Goal: Task Accomplishment & Management: Complete application form

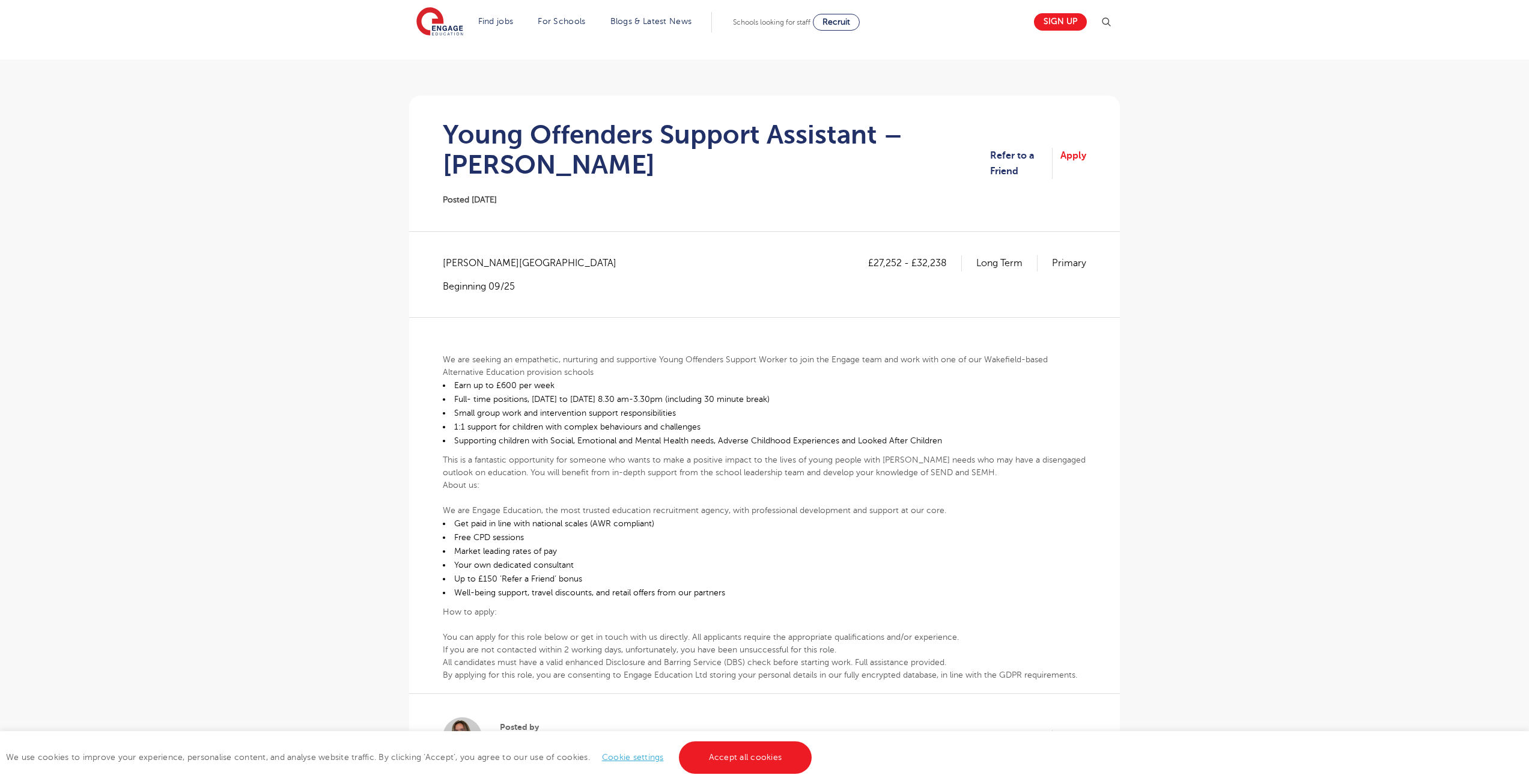
scroll to position [300, 0]
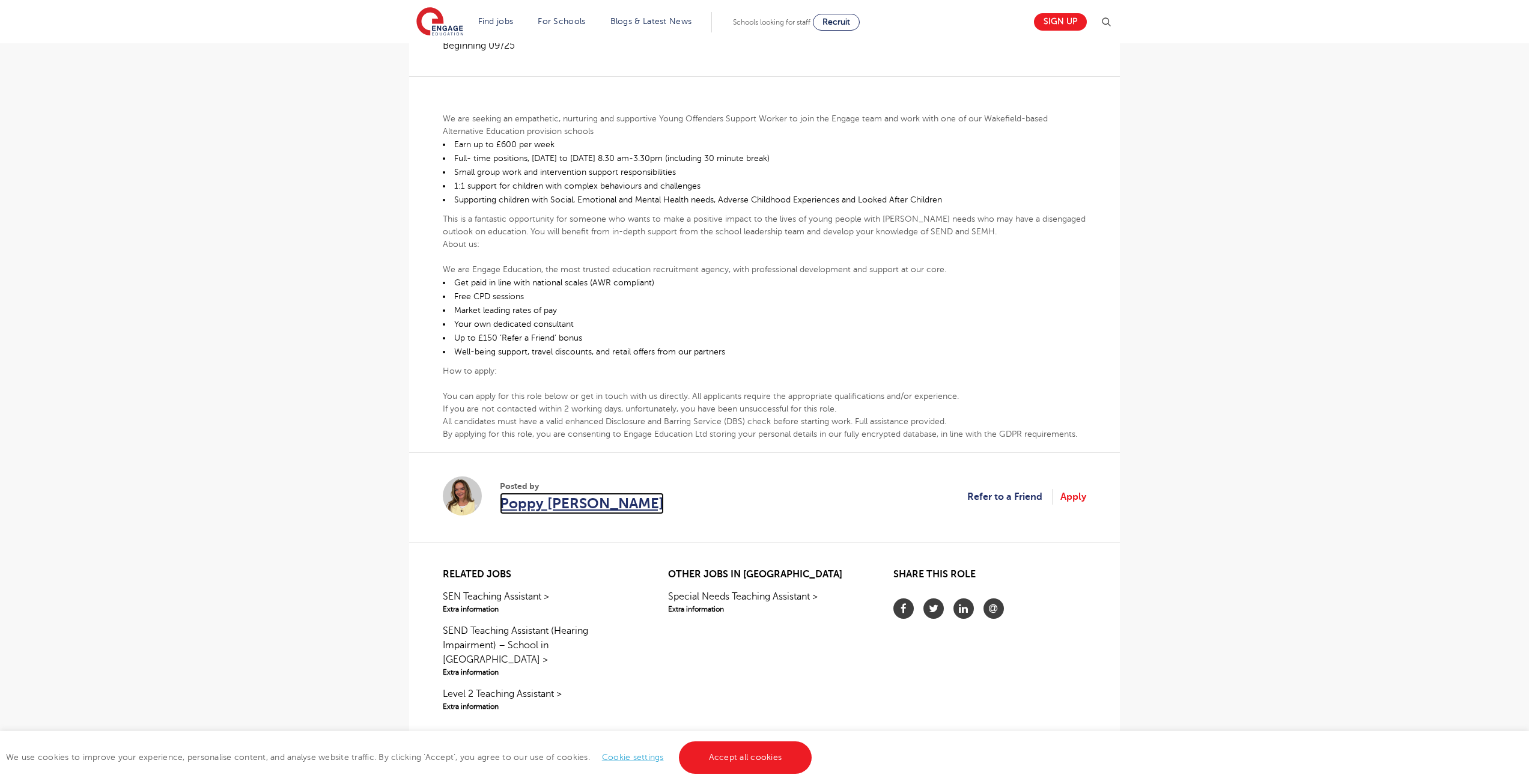
click at [586, 502] on span "Poppy [PERSON_NAME]" at bounding box center [581, 503] width 164 height 22
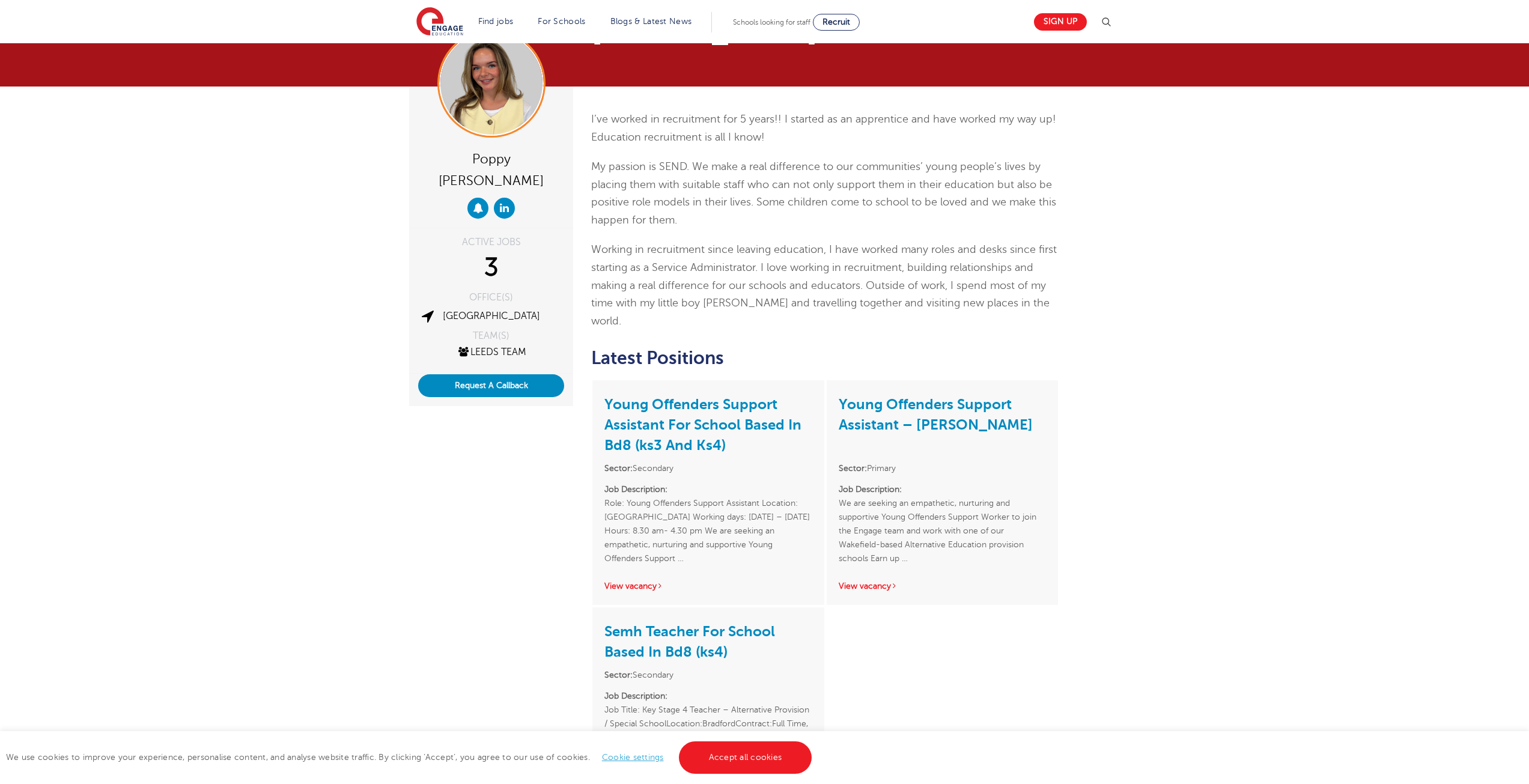
scroll to position [120, 0]
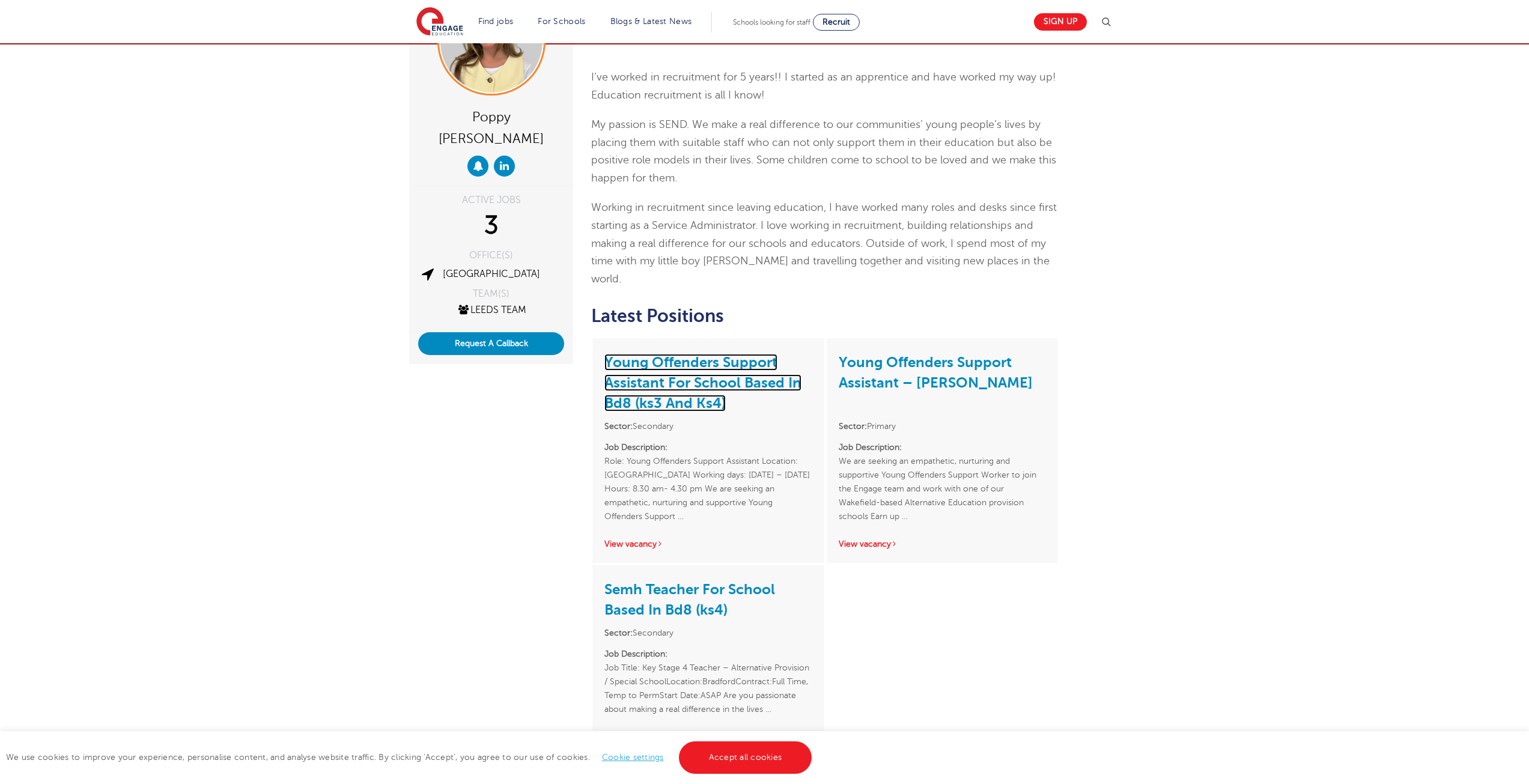
click at [694, 354] on link "Young Offenders Support Assistant For School Based In Bd8 (ks3 And Ks4)" at bounding box center [703, 383] width 197 height 58
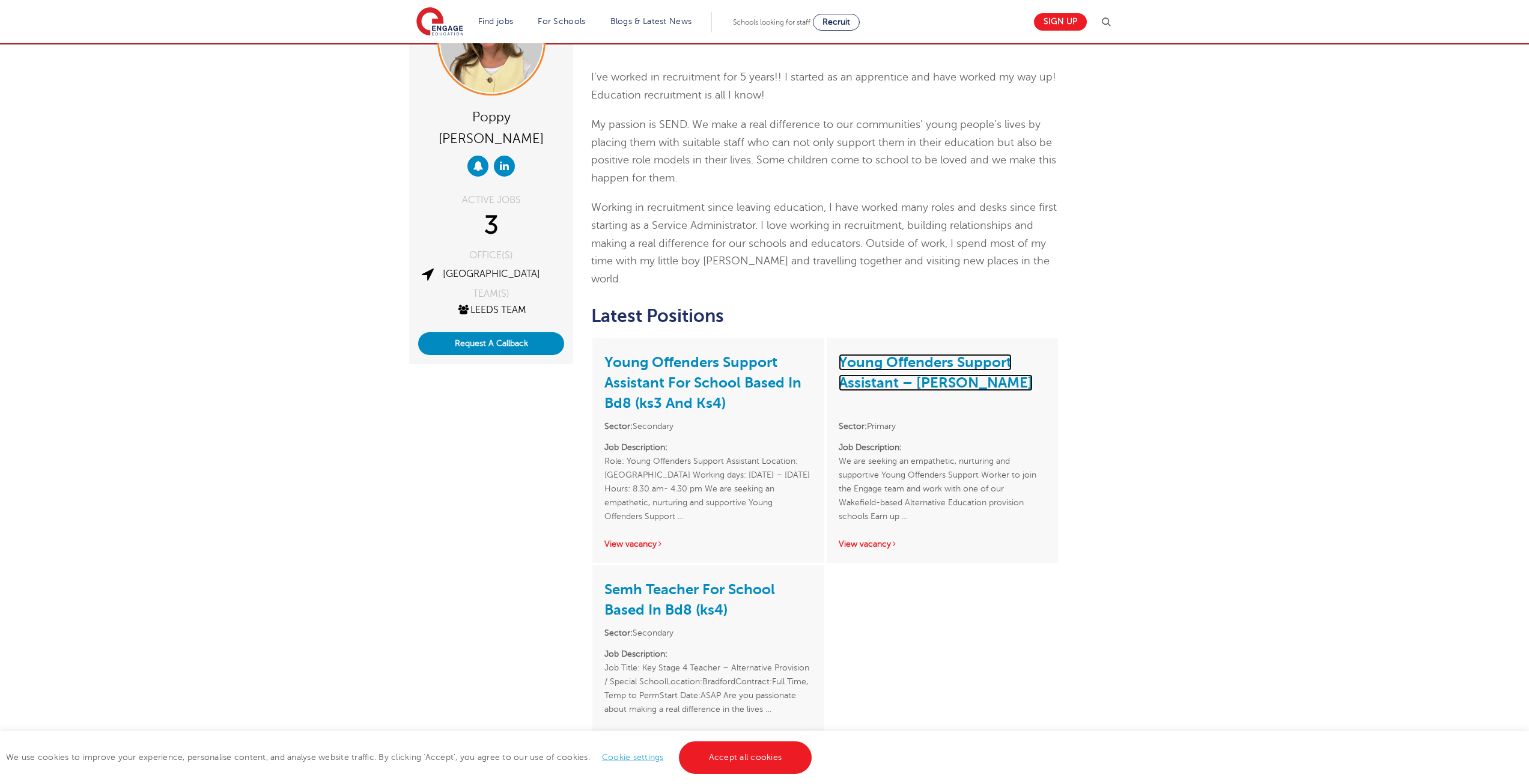
click at [901, 354] on link "Young Offenders Support Assistant – [PERSON_NAME]" at bounding box center [936, 372] width 194 height 37
click at [688, 350] on h3 "Young Offenders Support Assistant For School Based In Bd8 (ks3 And Ks4)" at bounding box center [708, 382] width 207 height 63
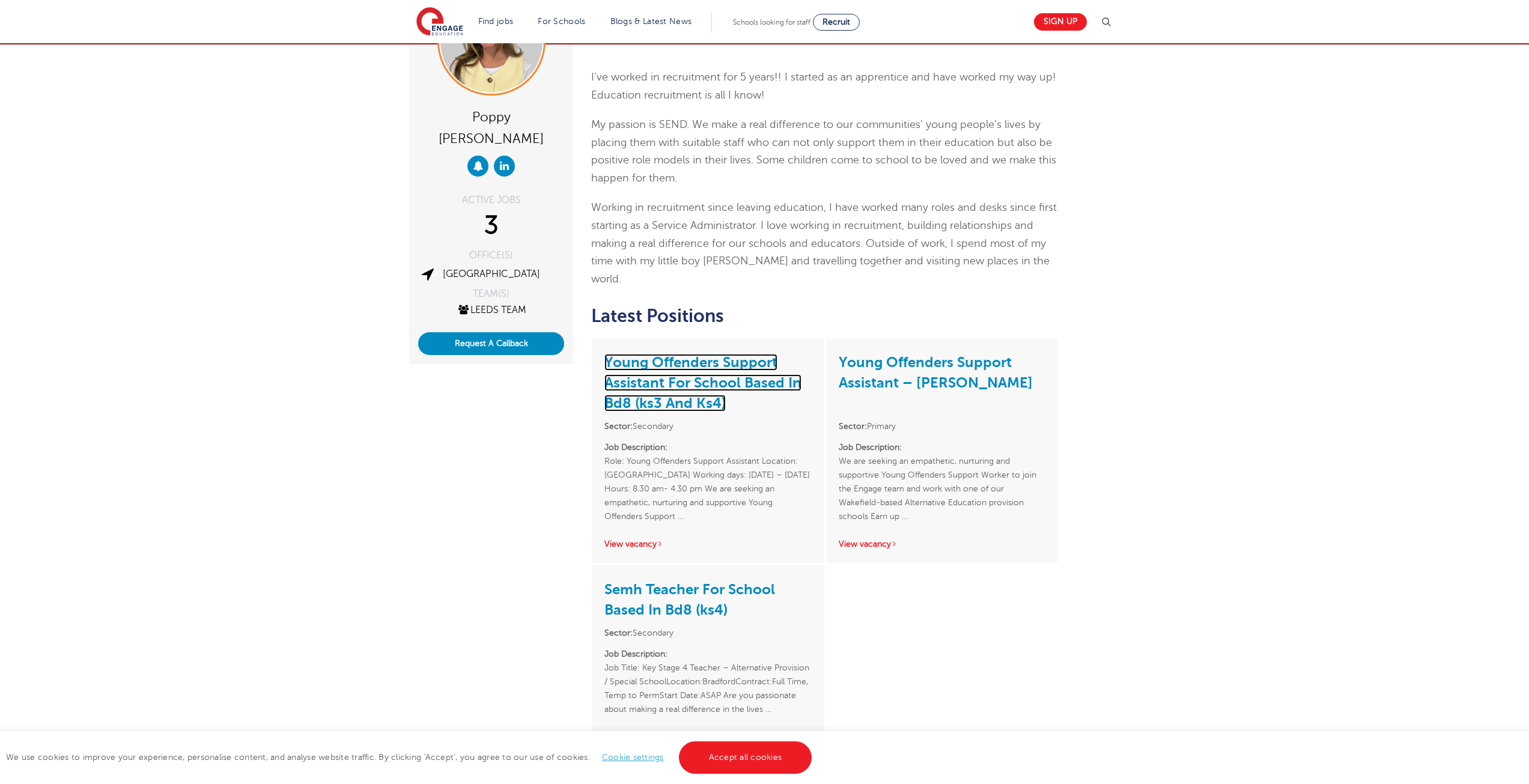
click at [684, 354] on link "Young Offenders Support Assistant For School Based In Bd8 (ks3 And Ks4)" at bounding box center [703, 383] width 197 height 58
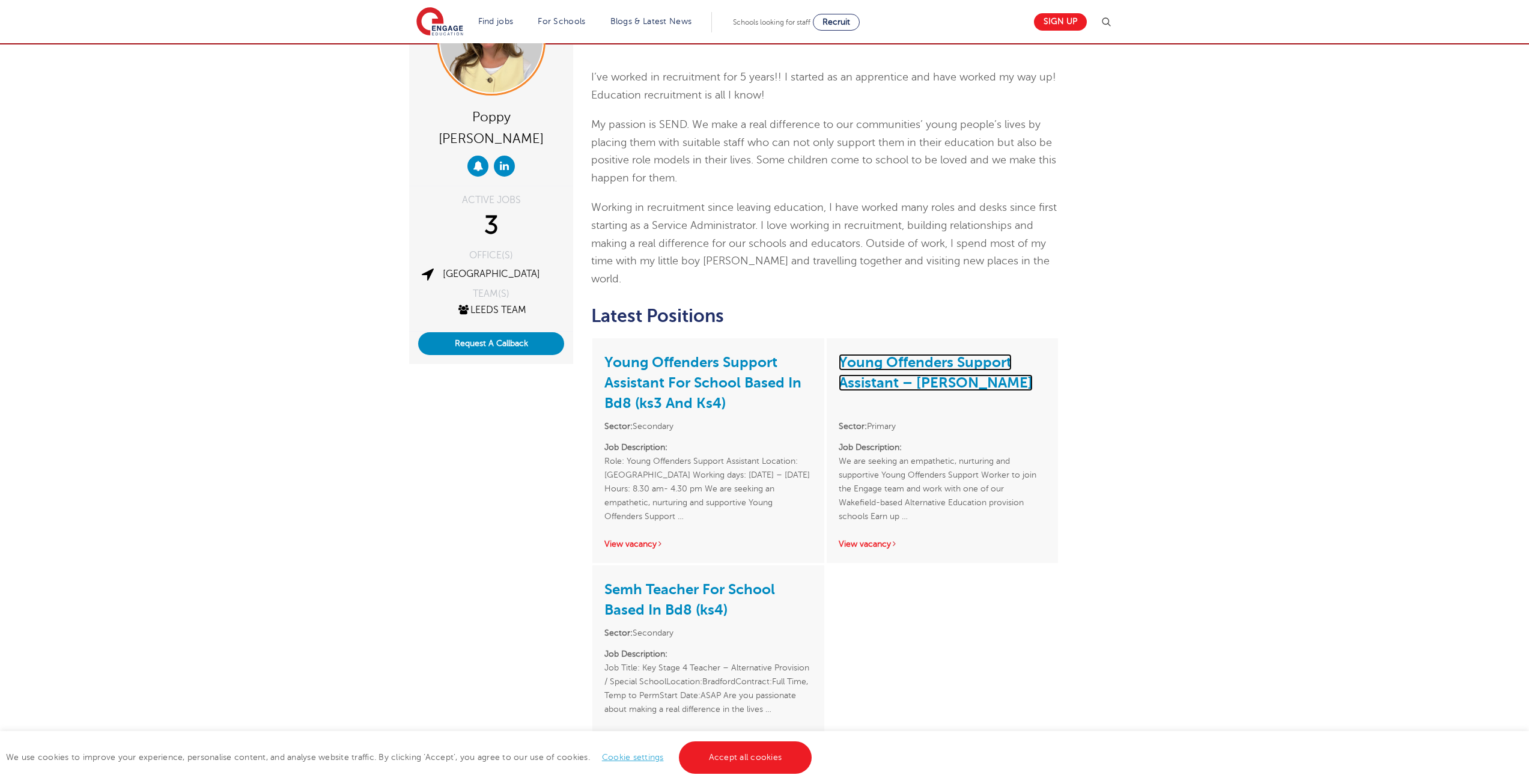
click at [925, 354] on link "Young Offenders Support Assistant – Wakefield" at bounding box center [936, 372] width 194 height 37
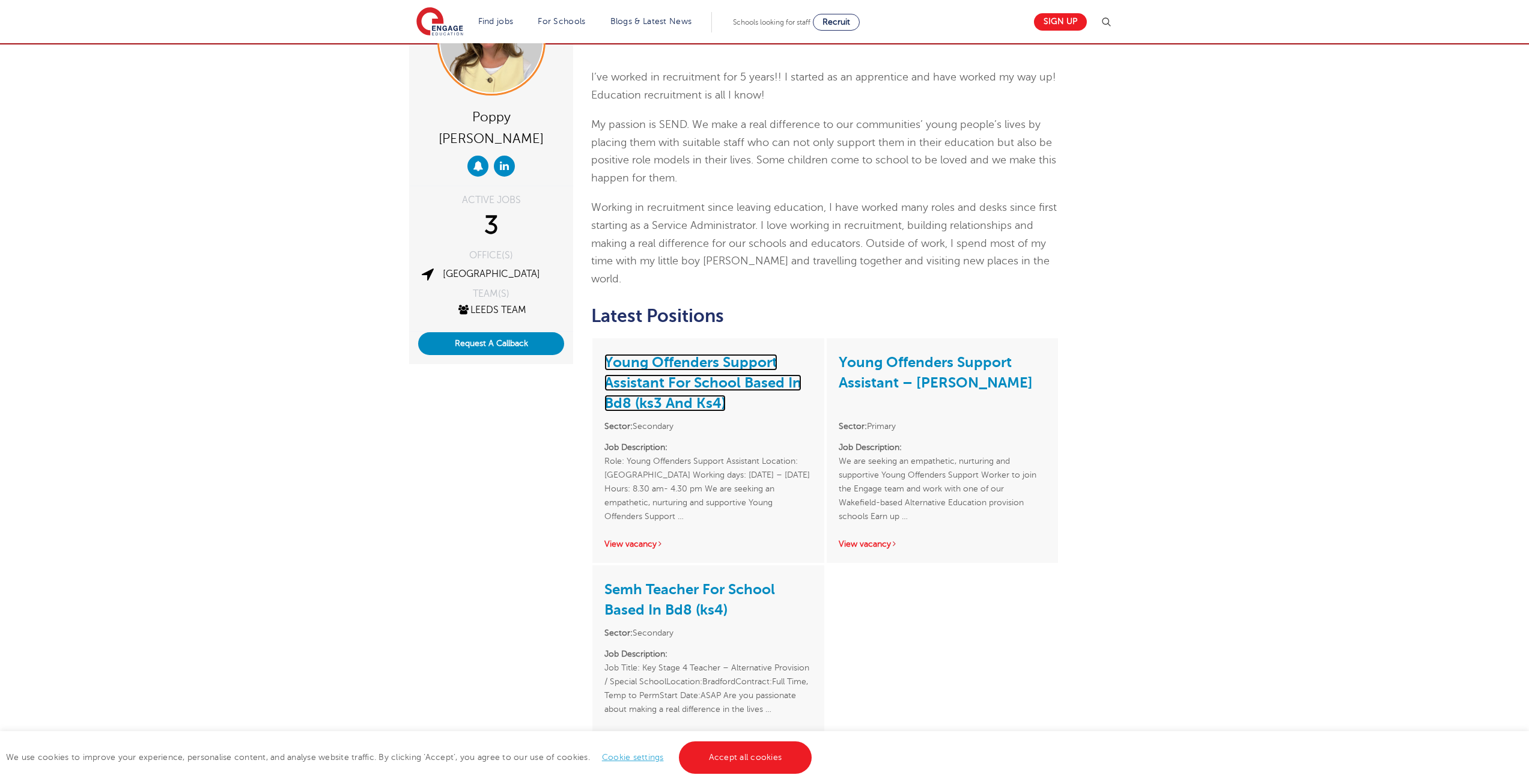
click at [627, 354] on link "Young Offenders Support Assistant For School Based In Bd8 (ks3 And Ks4)" at bounding box center [703, 383] width 197 height 58
click at [931, 362] on h3 "Young Offenders Support Assistant – [PERSON_NAME]" at bounding box center [942, 382] width 207 height 63
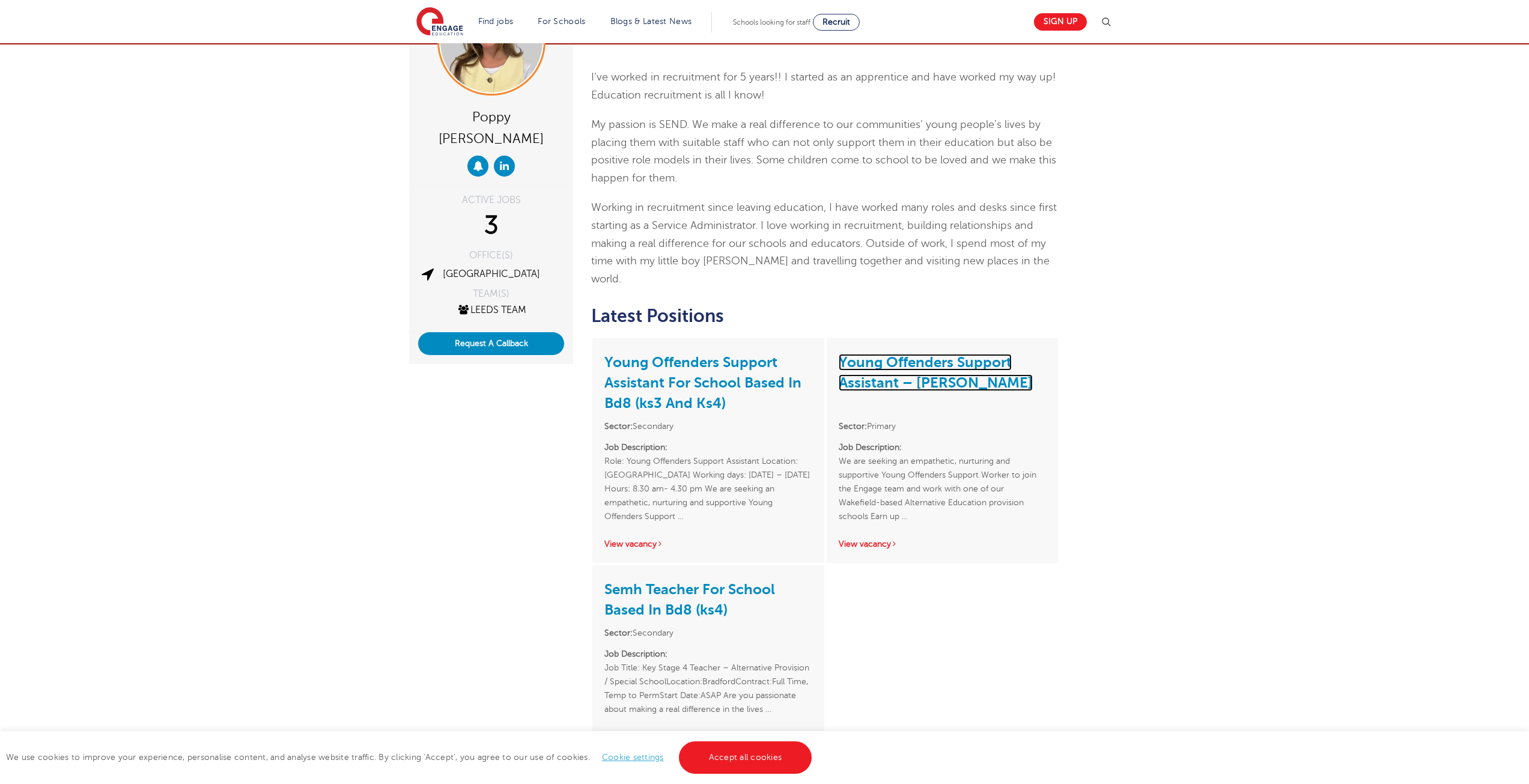
click at [932, 354] on link "Young Offenders Support Assistant – [PERSON_NAME]" at bounding box center [936, 372] width 194 height 37
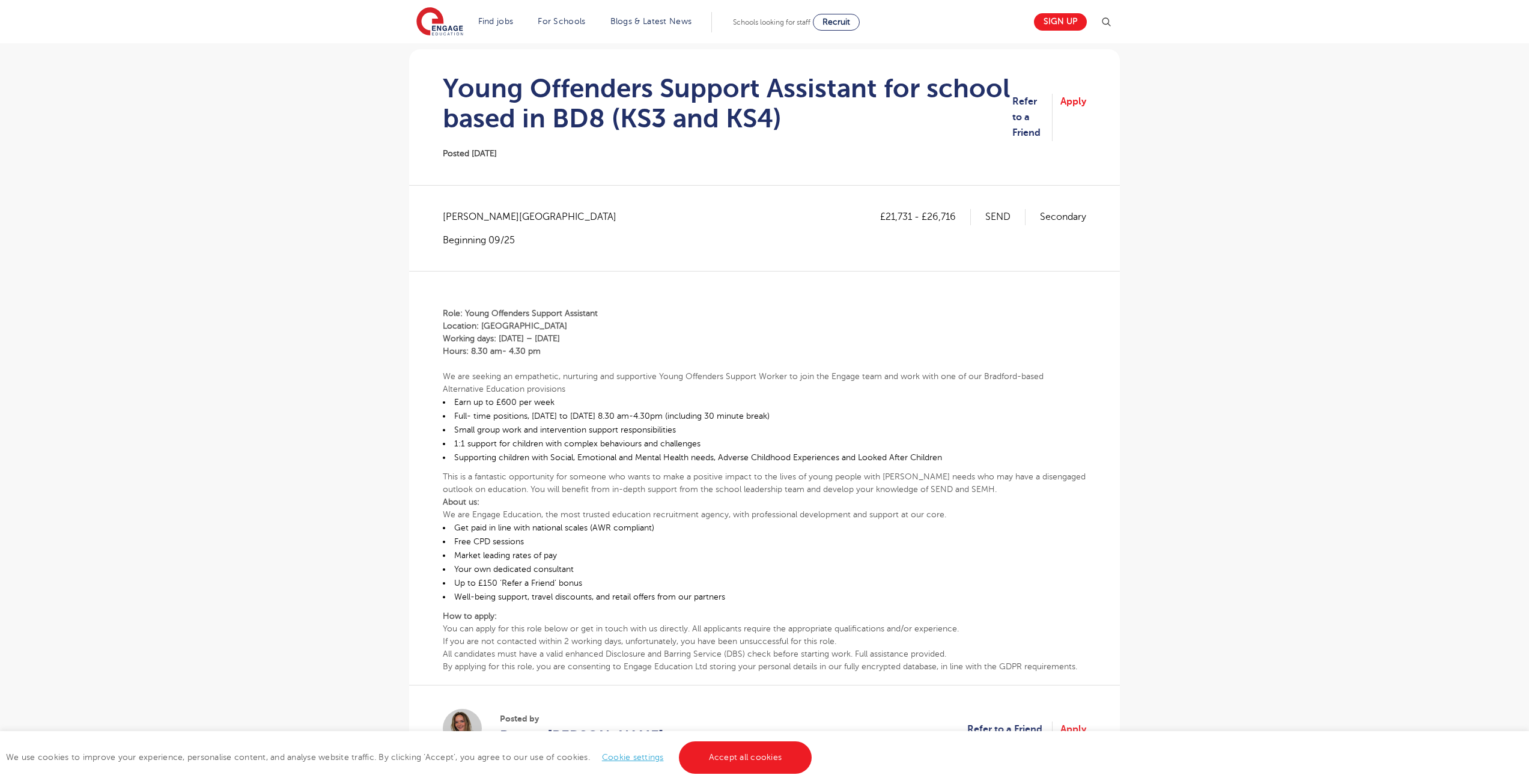
scroll to position [120, 0]
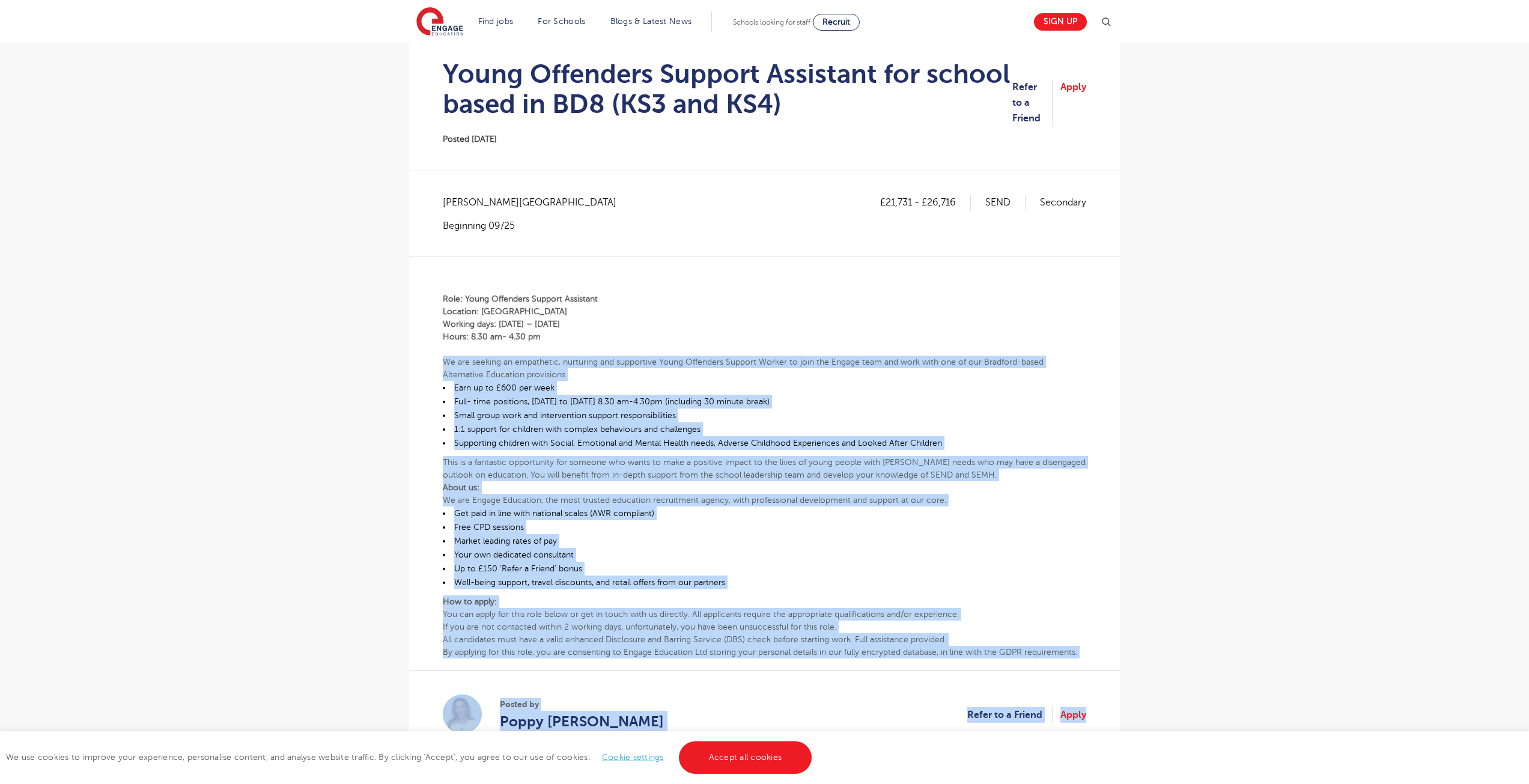
drag, startPoint x: 425, startPoint y: 360, endPoint x: 1099, endPoint y: 659, distance: 737.3
click at [1099, 659] on div "£21,731 - £26,716 SEND Secondary Bradford - Bradford Beginning 09/25 Role: Youn…" at bounding box center [764, 482] width 692 height 574
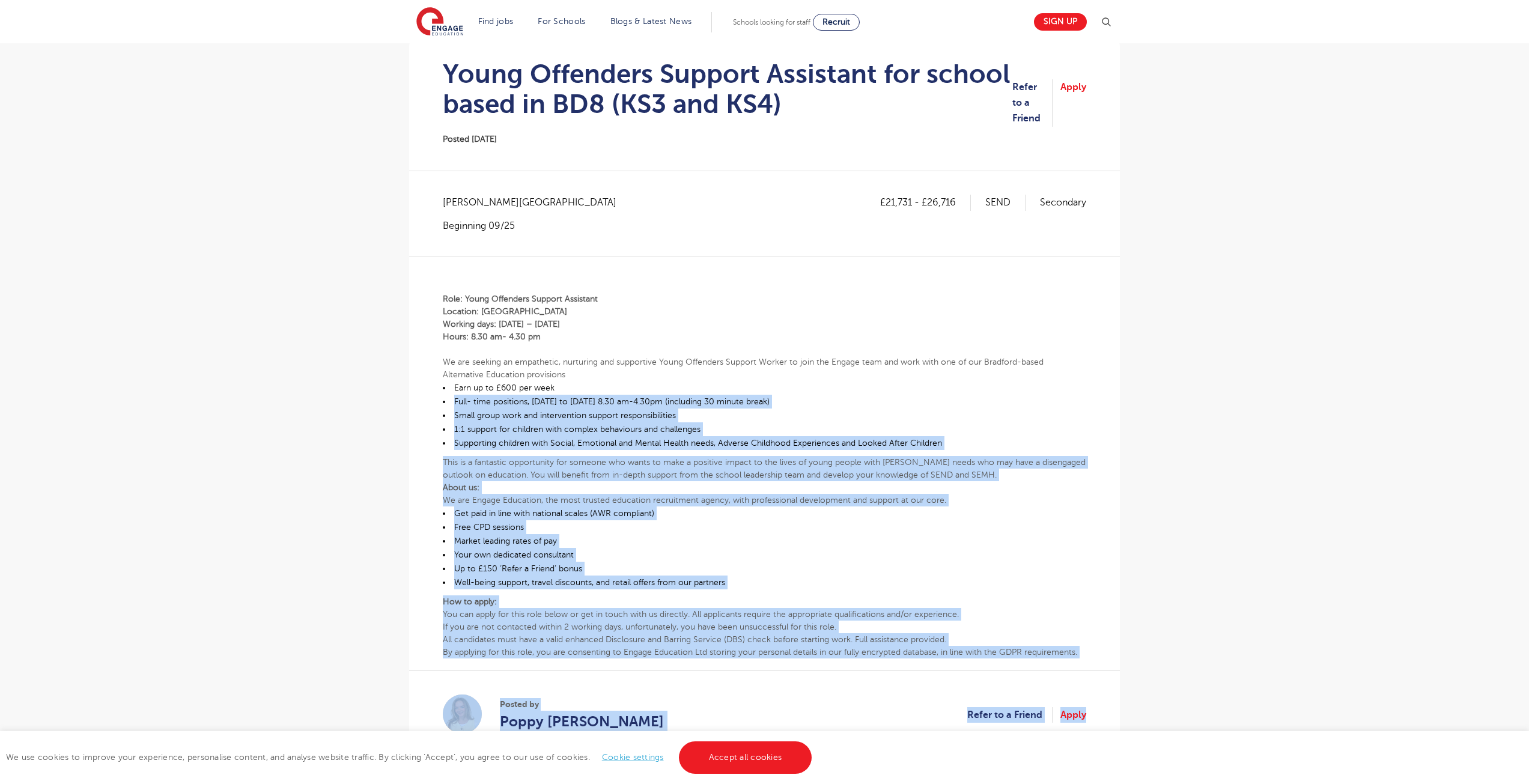
drag, startPoint x: 1093, startPoint y: 661, endPoint x: 533, endPoint y: 353, distance: 639.1
click at [564, 372] on div "£21,731 - £26,716 SEND Secondary Bradford - Bradford Beginning 09/25 Role: Youn…" at bounding box center [764, 482] width 692 height 574
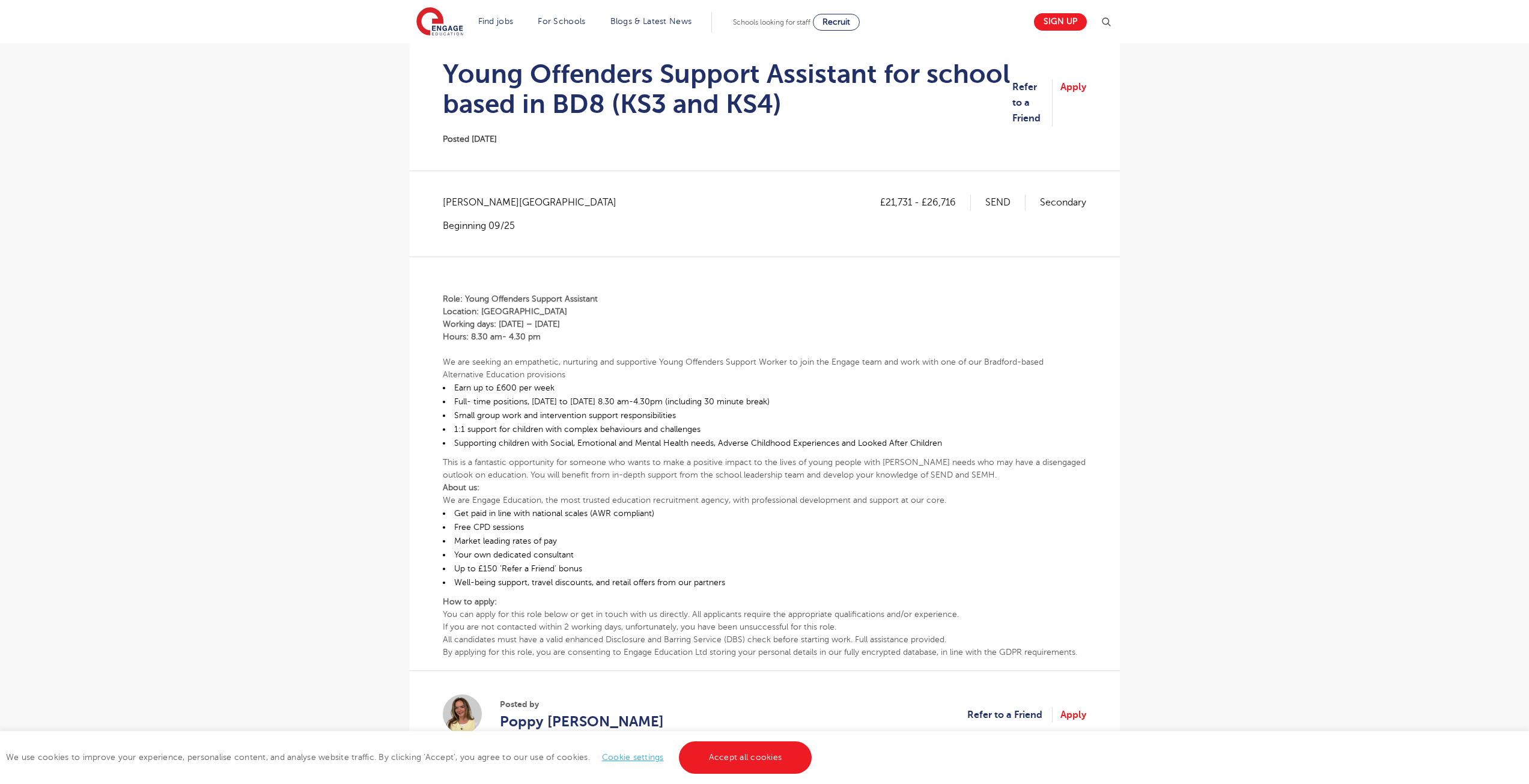
click at [527, 349] on p at bounding box center [764, 349] width 643 height 13
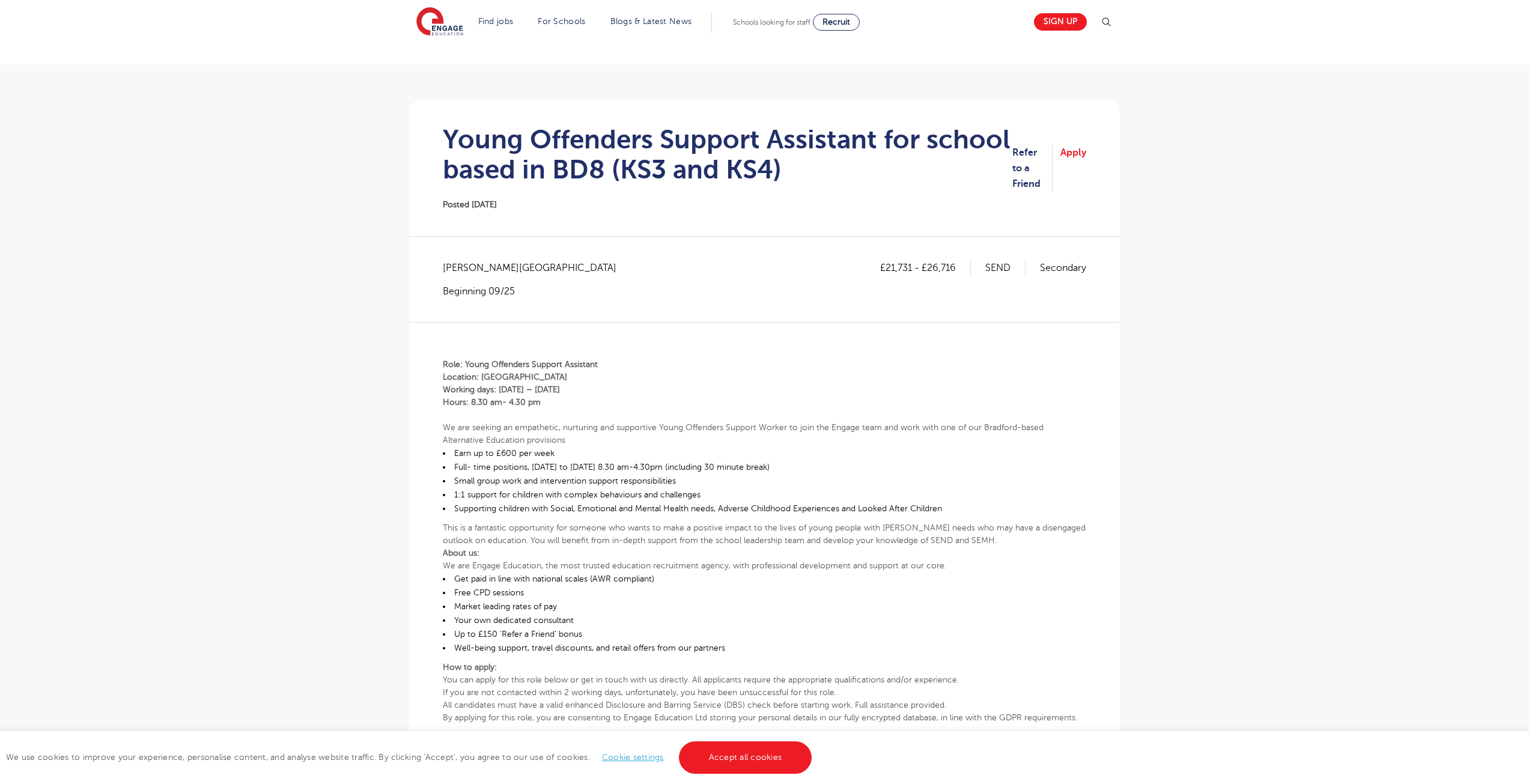
scroll to position [60, 0]
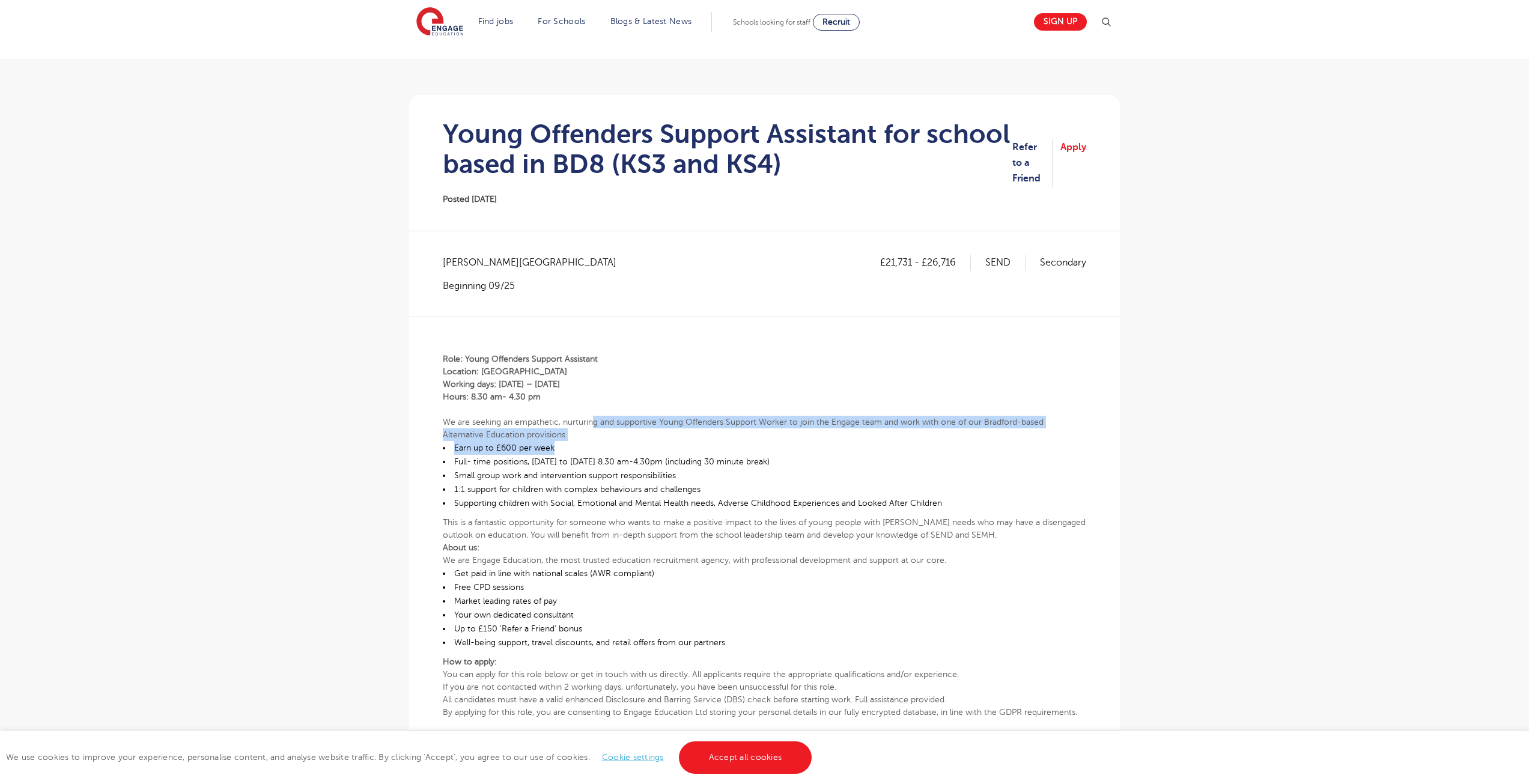
drag, startPoint x: 738, startPoint y: 440, endPoint x: 882, endPoint y: 445, distance: 144.1
click at [882, 445] on div "Role: Young Offenders Support Assistant Location: Bradford Working days: Monday…" at bounding box center [764, 517] width 643 height 402
click at [882, 445] on li "Earn up to £600 per week" at bounding box center [764, 448] width 643 height 14
drag, startPoint x: 983, startPoint y: 418, endPoint x: 1004, endPoint y: 431, distance: 24.7
click at [1004, 431] on p "We are seeking an empathetic, nurturing and supportive Young Offenders Support …" at bounding box center [764, 428] width 643 height 25
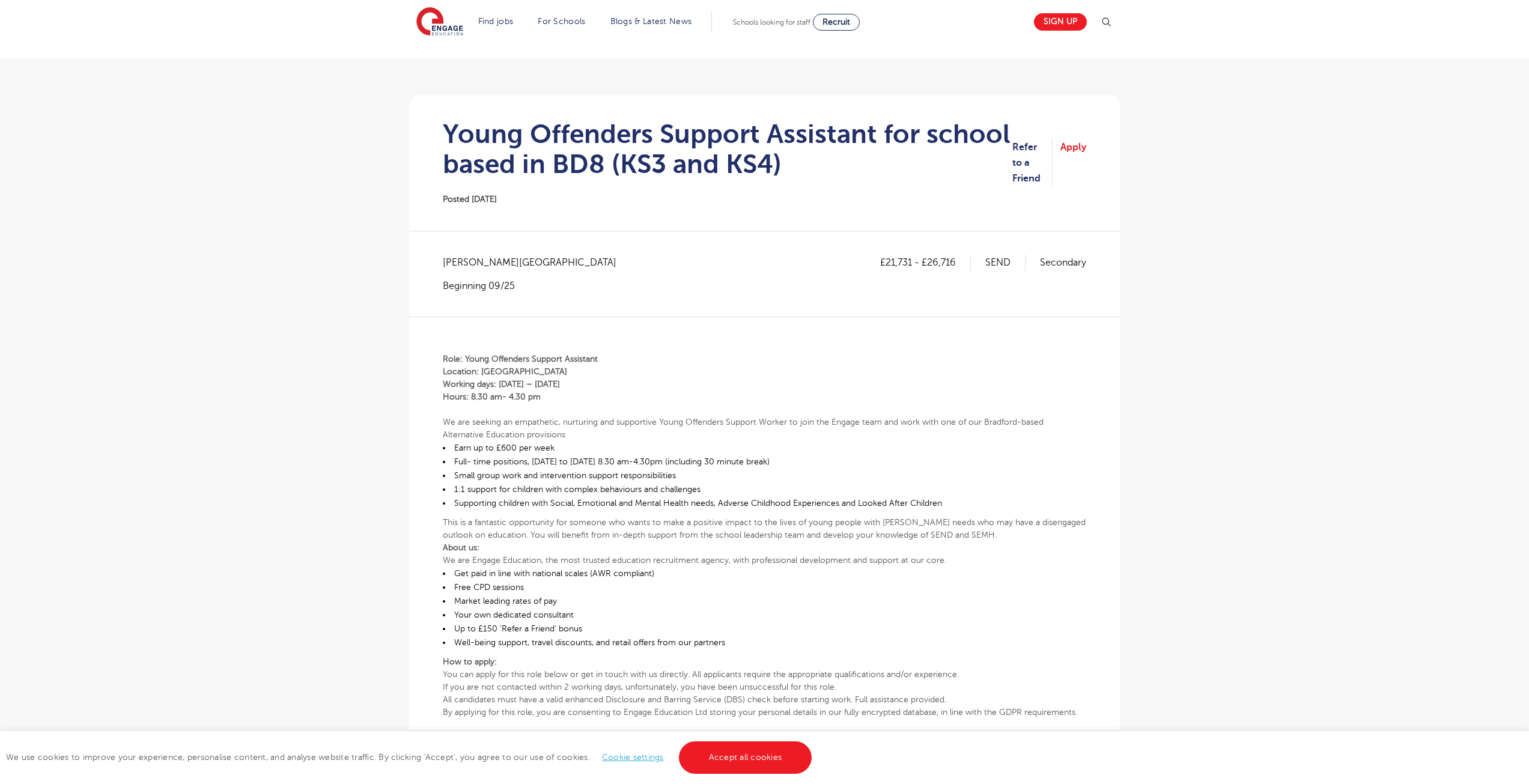
click at [459, 360] on strong "Role: Young Offenders Support Assistant" at bounding box center [520, 358] width 155 height 9
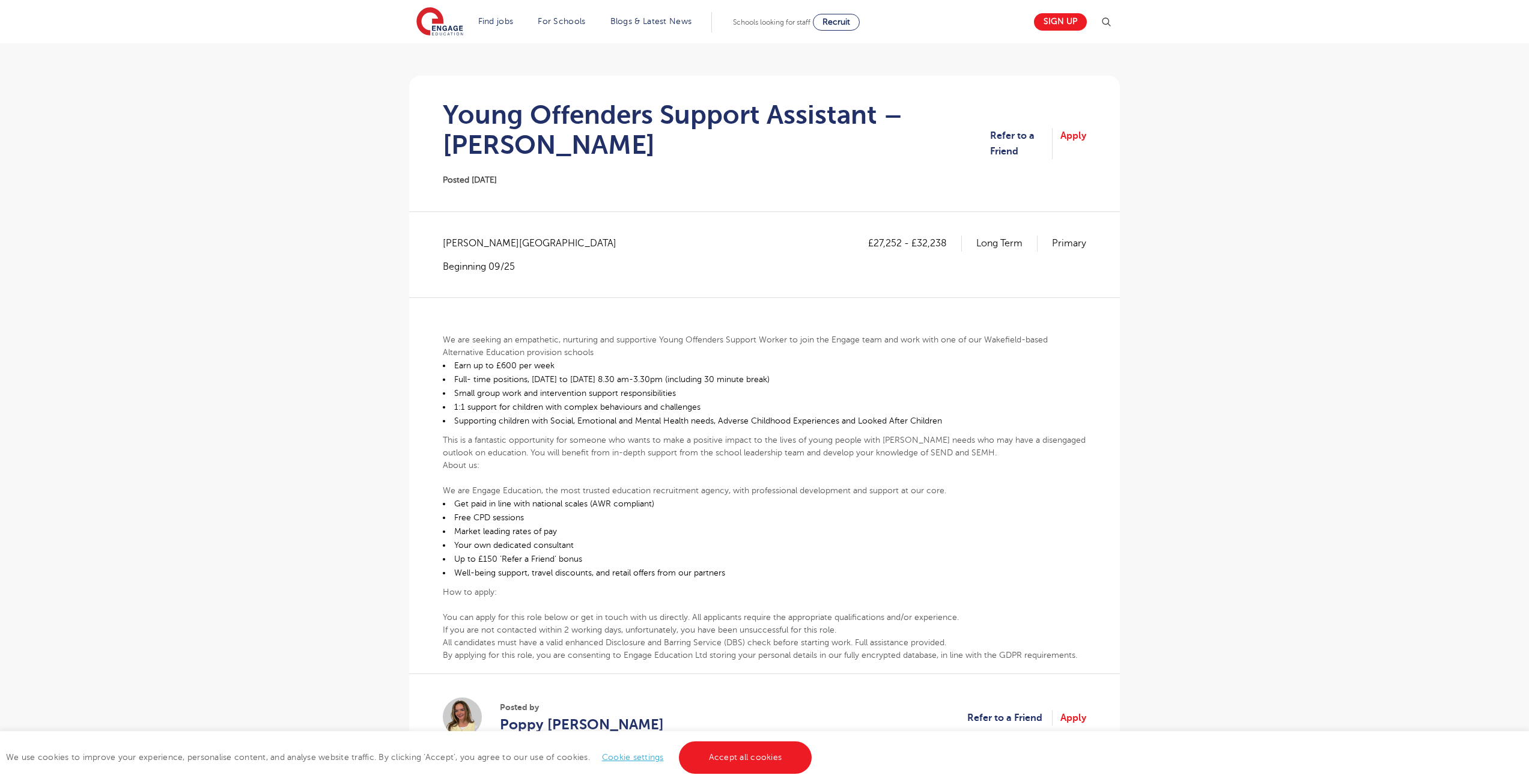
scroll to position [120, 0]
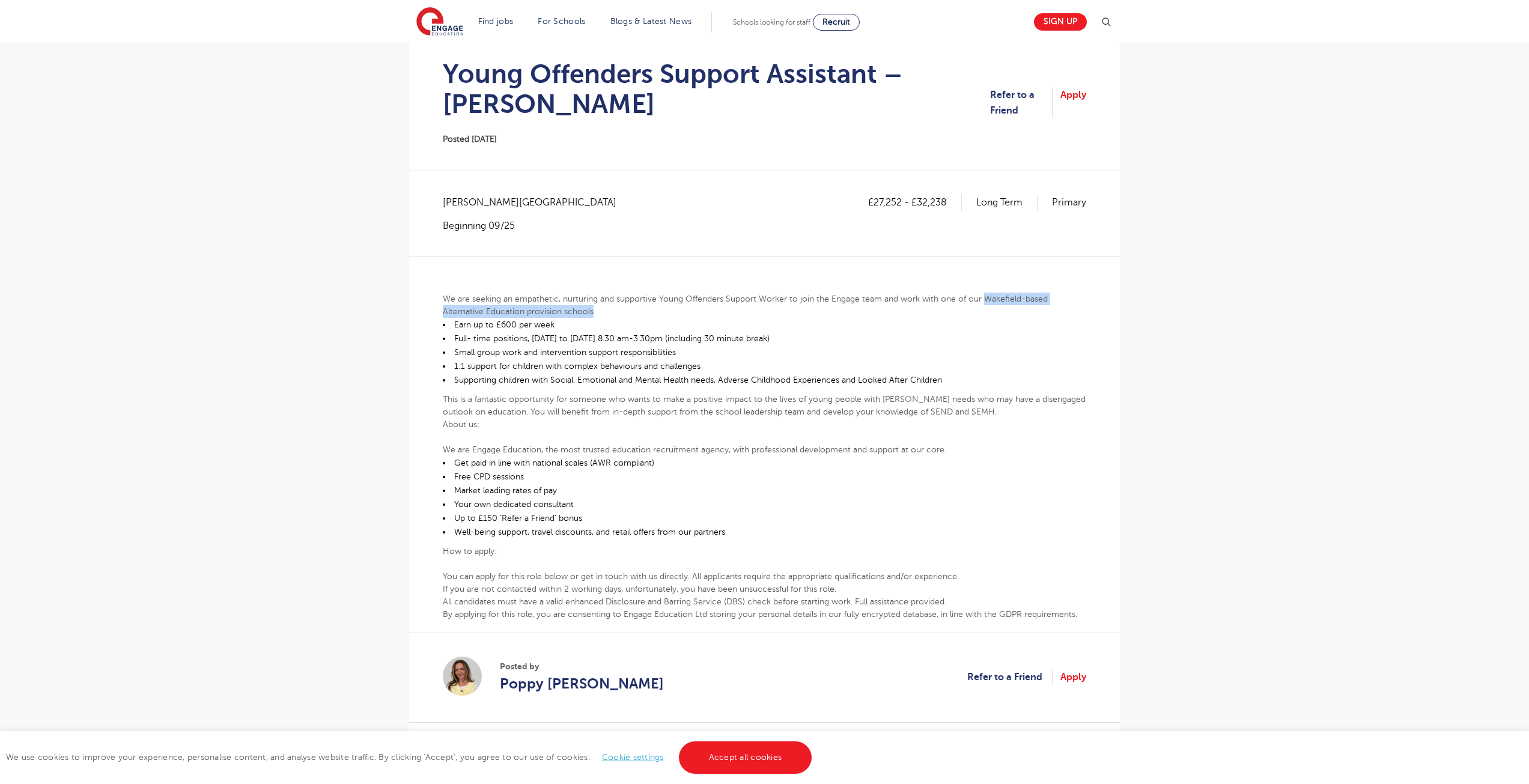
drag, startPoint x: 981, startPoint y: 296, endPoint x: 989, endPoint y: 308, distance: 14.4
click at [989, 308] on p "We are seeking an empathetic, nurturing and supportive Young Offenders Support …" at bounding box center [764, 304] width 643 height 25
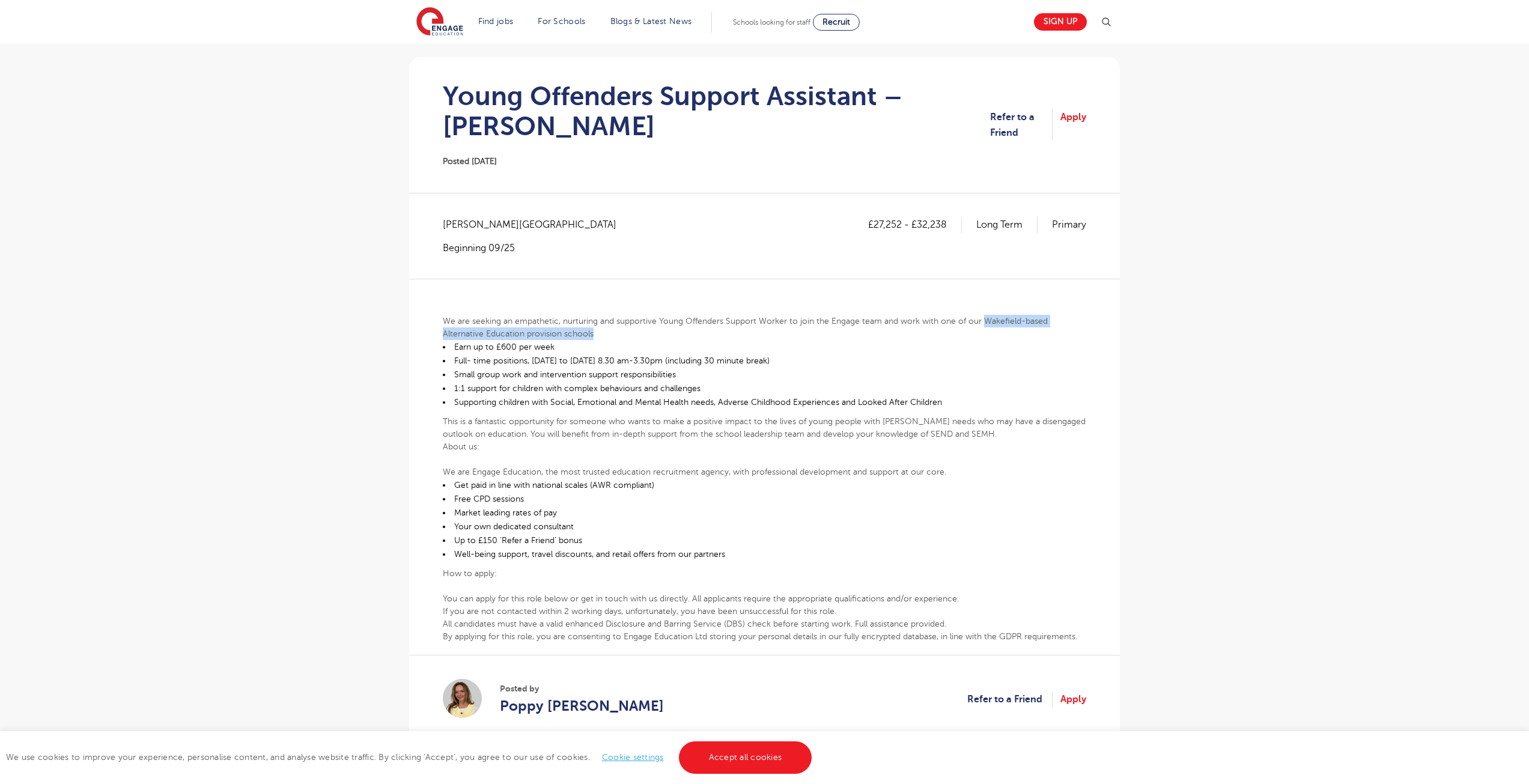
scroll to position [60, 0]
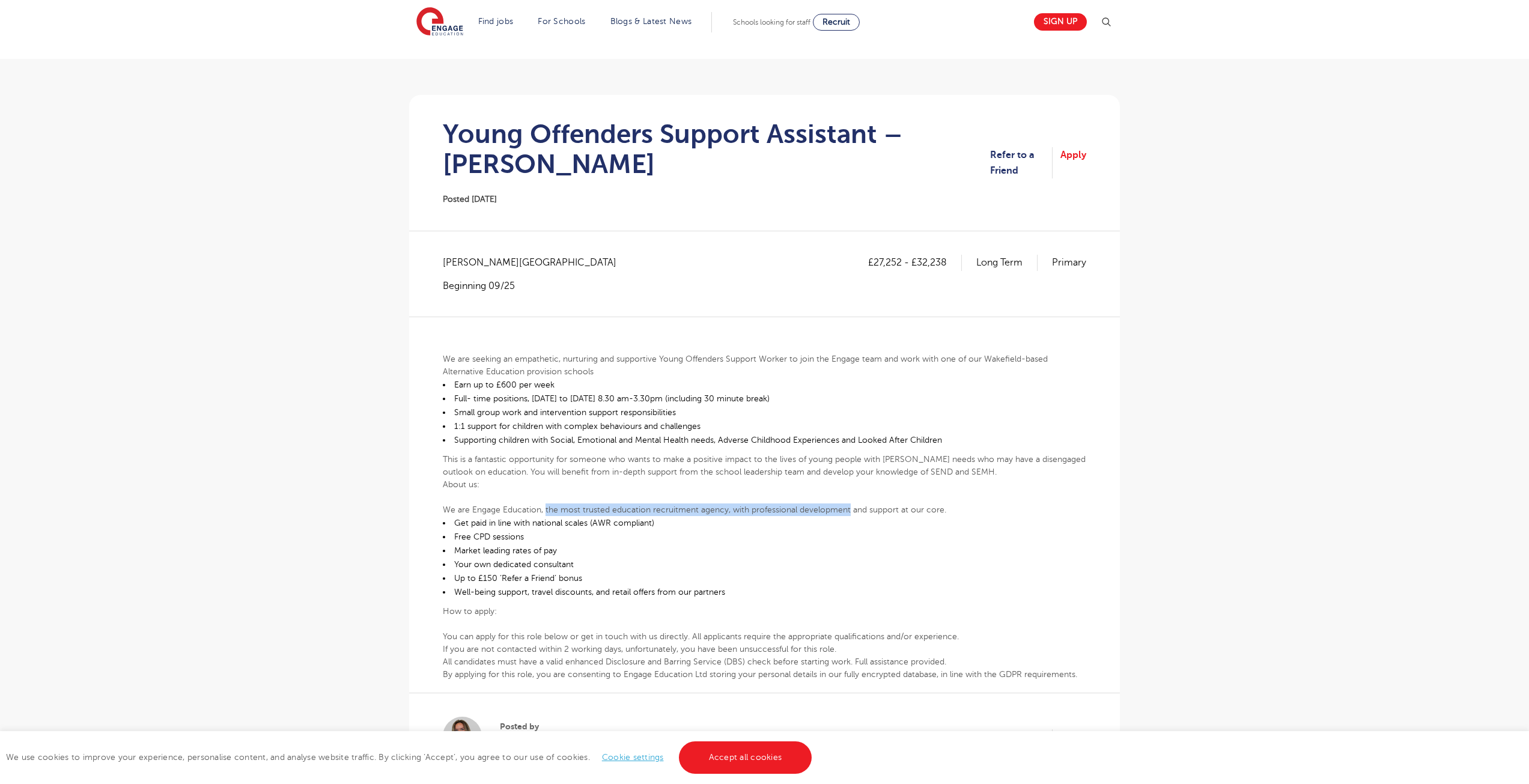
drag, startPoint x: 545, startPoint y: 511, endPoint x: 850, endPoint y: 508, distance: 305.0
click at [850, 508] on p "We are Engage Education, the most trusted education recruitment agency, with pr…" at bounding box center [764, 509] width 643 height 13
drag, startPoint x: 850, startPoint y: 508, endPoint x: 548, endPoint y: 511, distance: 302.0
click at [548, 511] on p "We are Engage Education, the most trusted education recruitment agency, with pr…" at bounding box center [764, 509] width 643 height 13
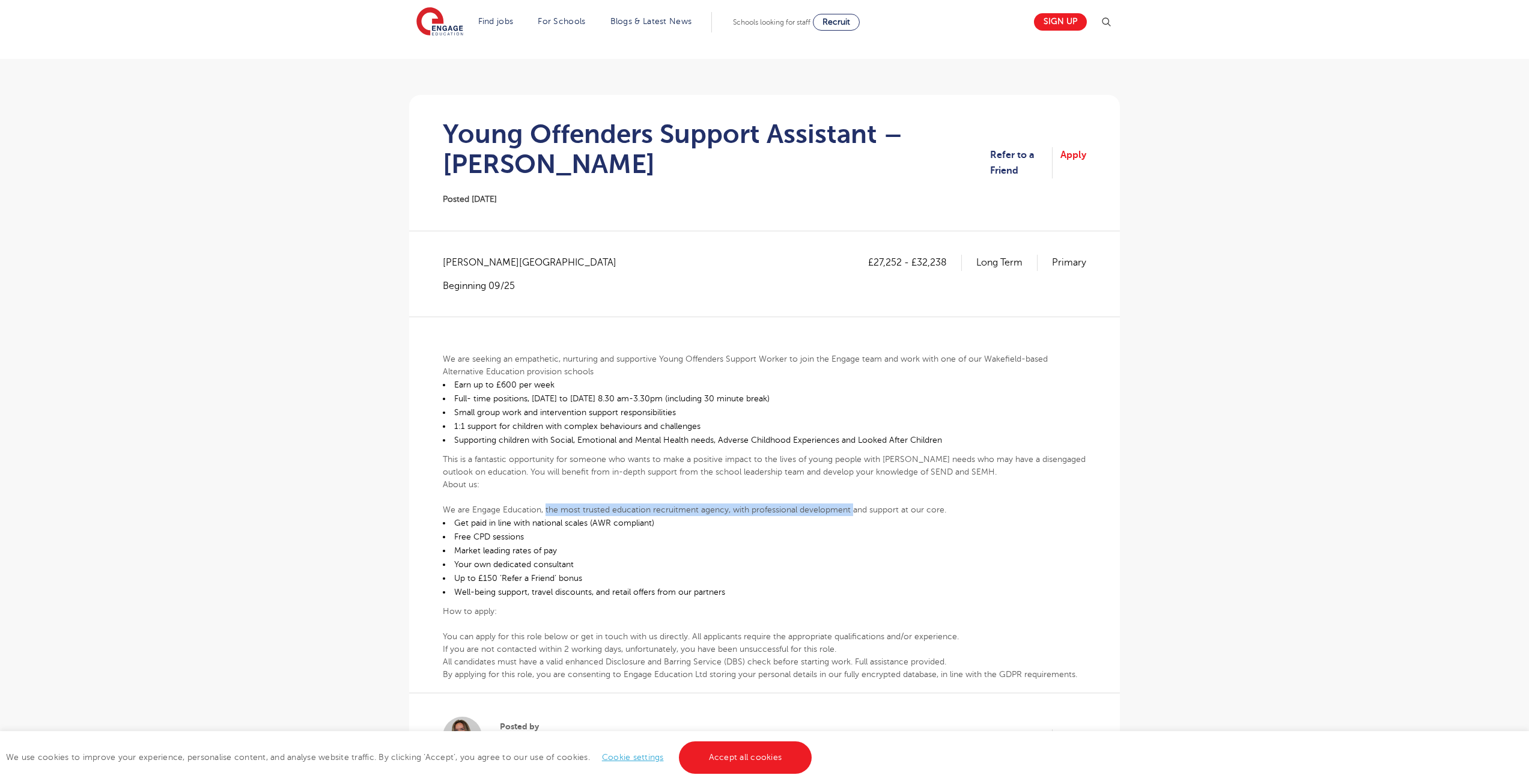
click at [548, 511] on p "We are Engage Education, the most trusted education recruitment agency, with pr…" at bounding box center [764, 509] width 643 height 13
drag, startPoint x: 542, startPoint y: 513, endPoint x: 850, endPoint y: 514, distance: 308.0
click at [850, 514] on p "We are Engage Education, the most trusted education recruitment agency, with pr…" at bounding box center [764, 509] width 643 height 13
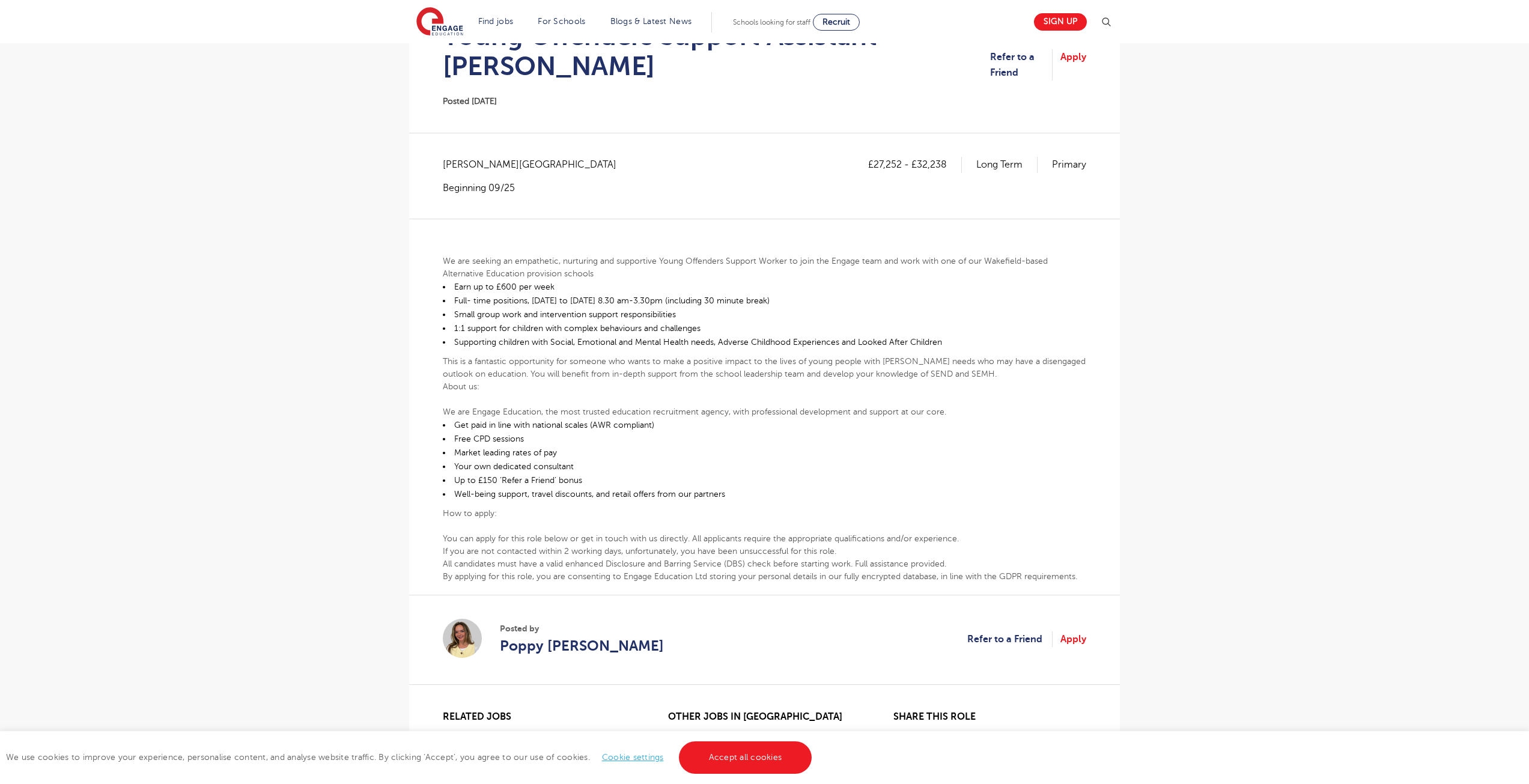
scroll to position [181, 0]
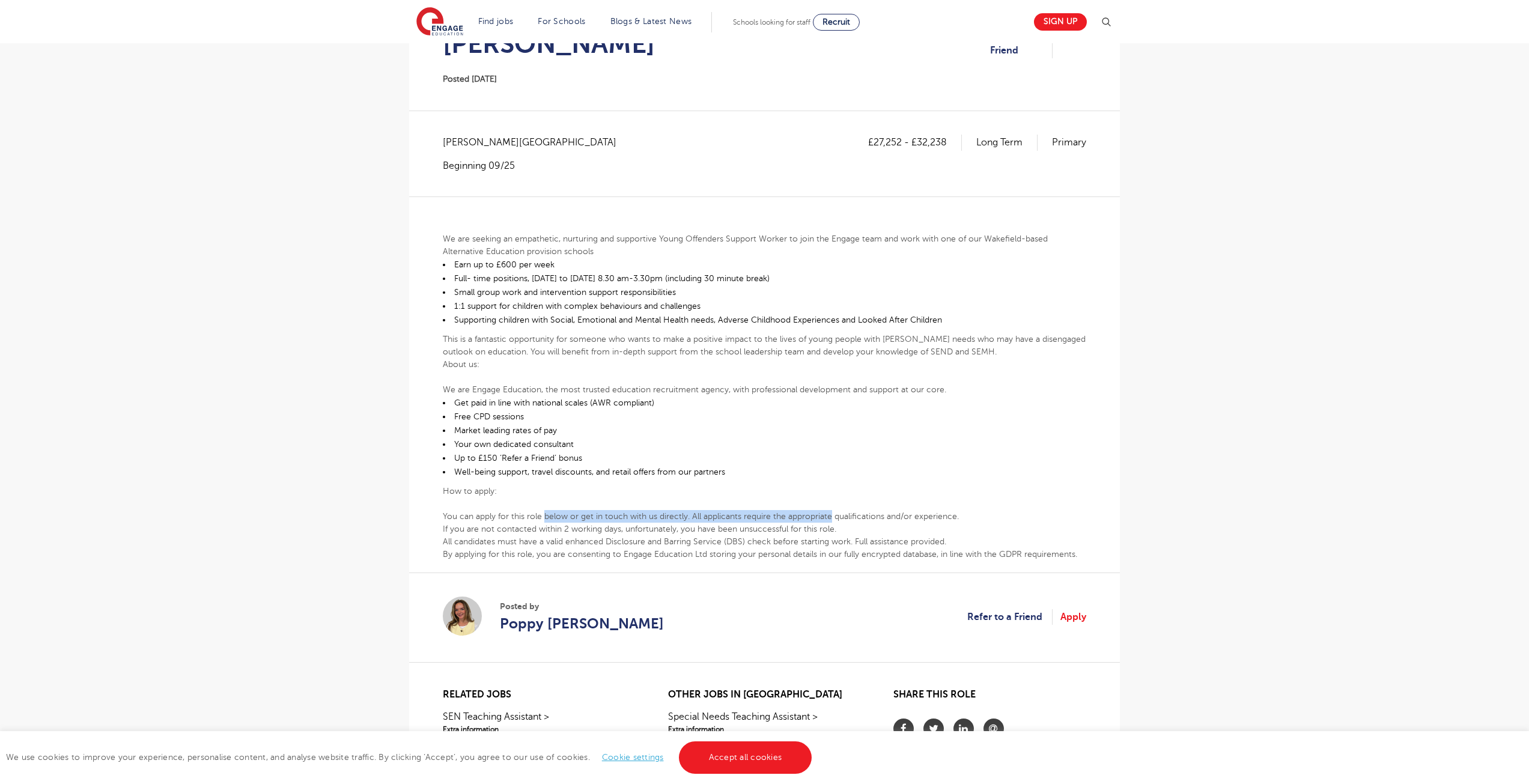
drag, startPoint x: 831, startPoint y: 515, endPoint x: 546, endPoint y: 514, distance: 285.0
click at [546, 514] on p "You can apply for this role below or get in touch with us directly. All applica…" at bounding box center [764, 516] width 643 height 13
click at [546, 485] on p "How to apply:" at bounding box center [764, 491] width 643 height 13
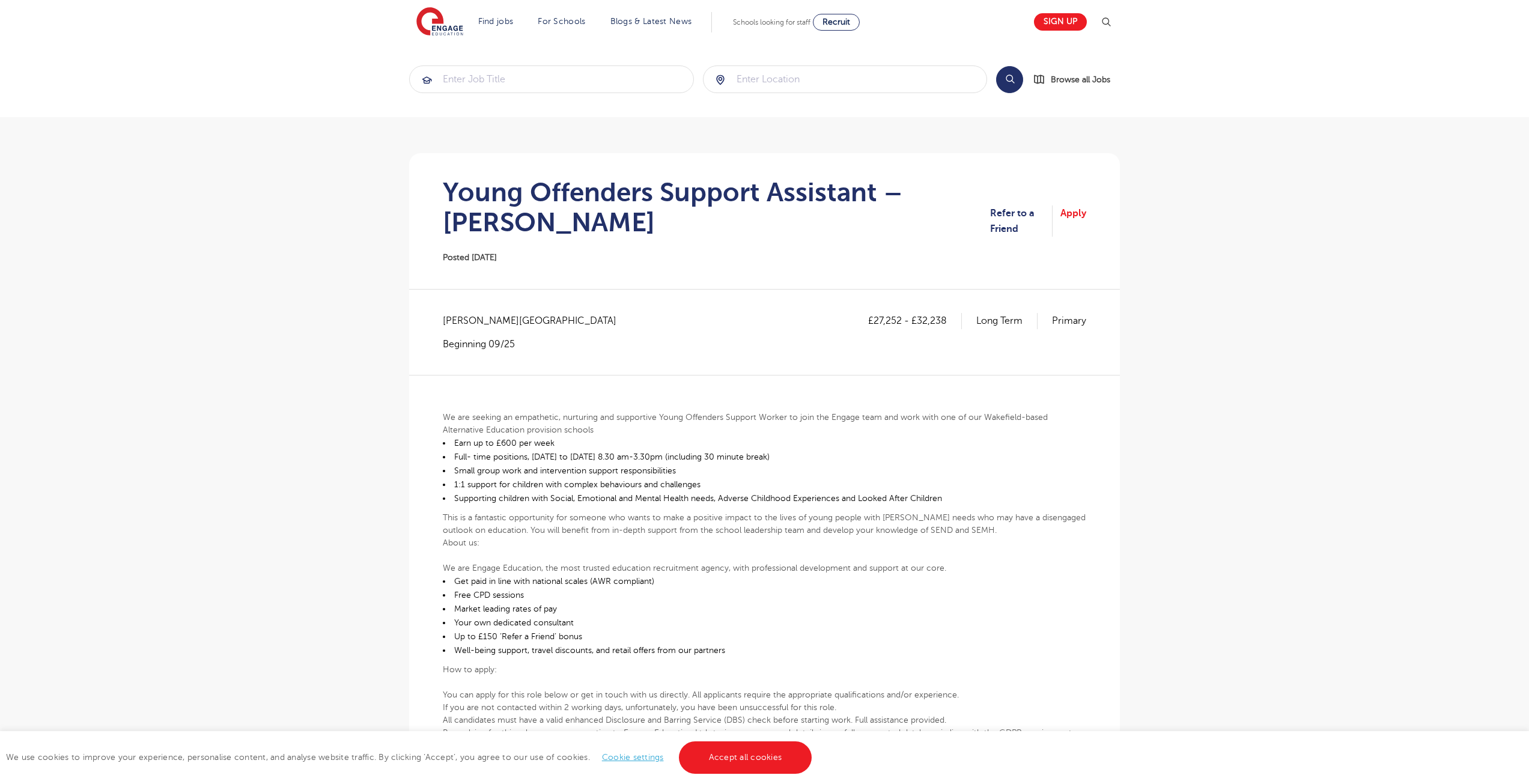
scroll to position [0, 0]
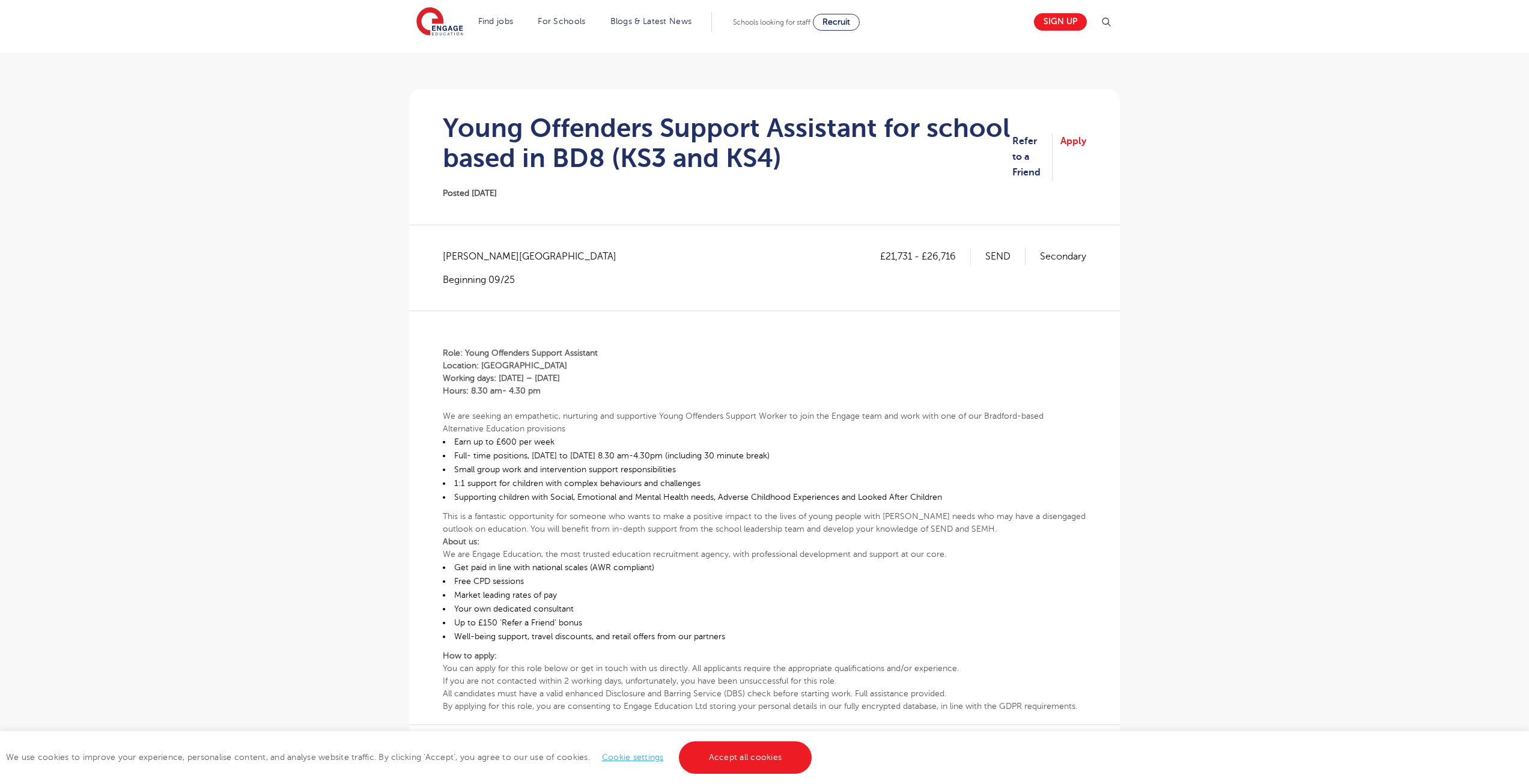
scroll to position [60, 0]
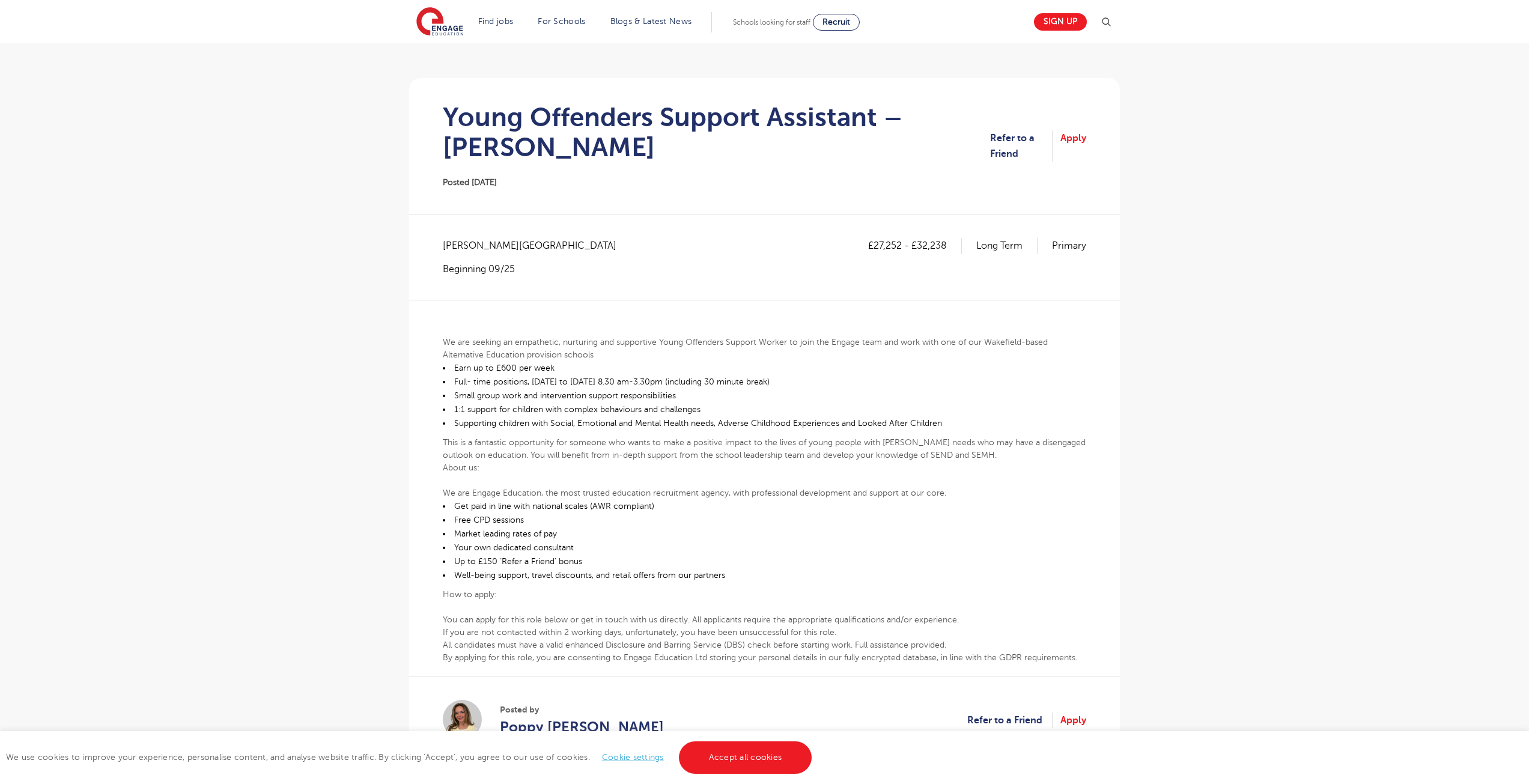
scroll to position [120, 0]
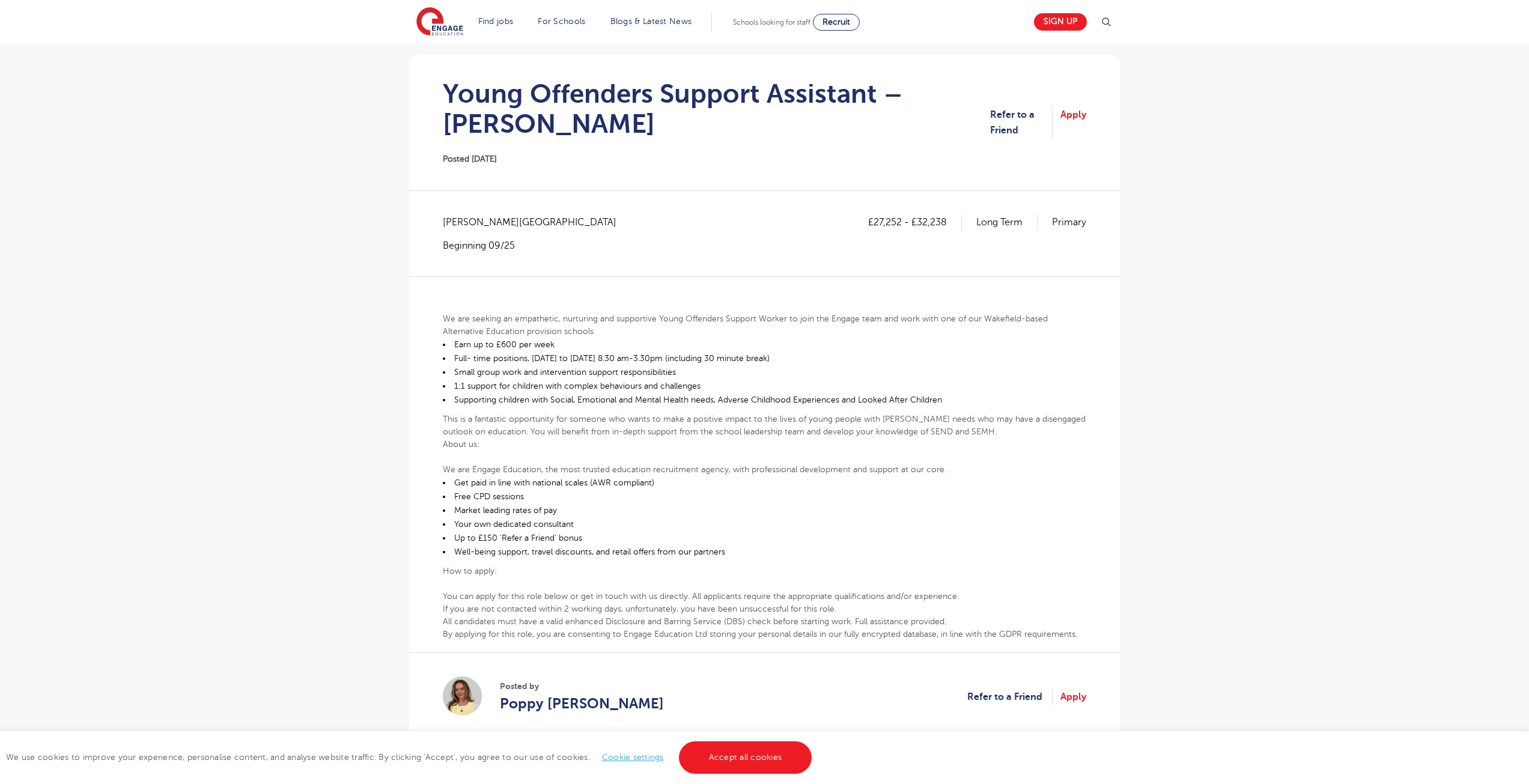
scroll to position [60, 0]
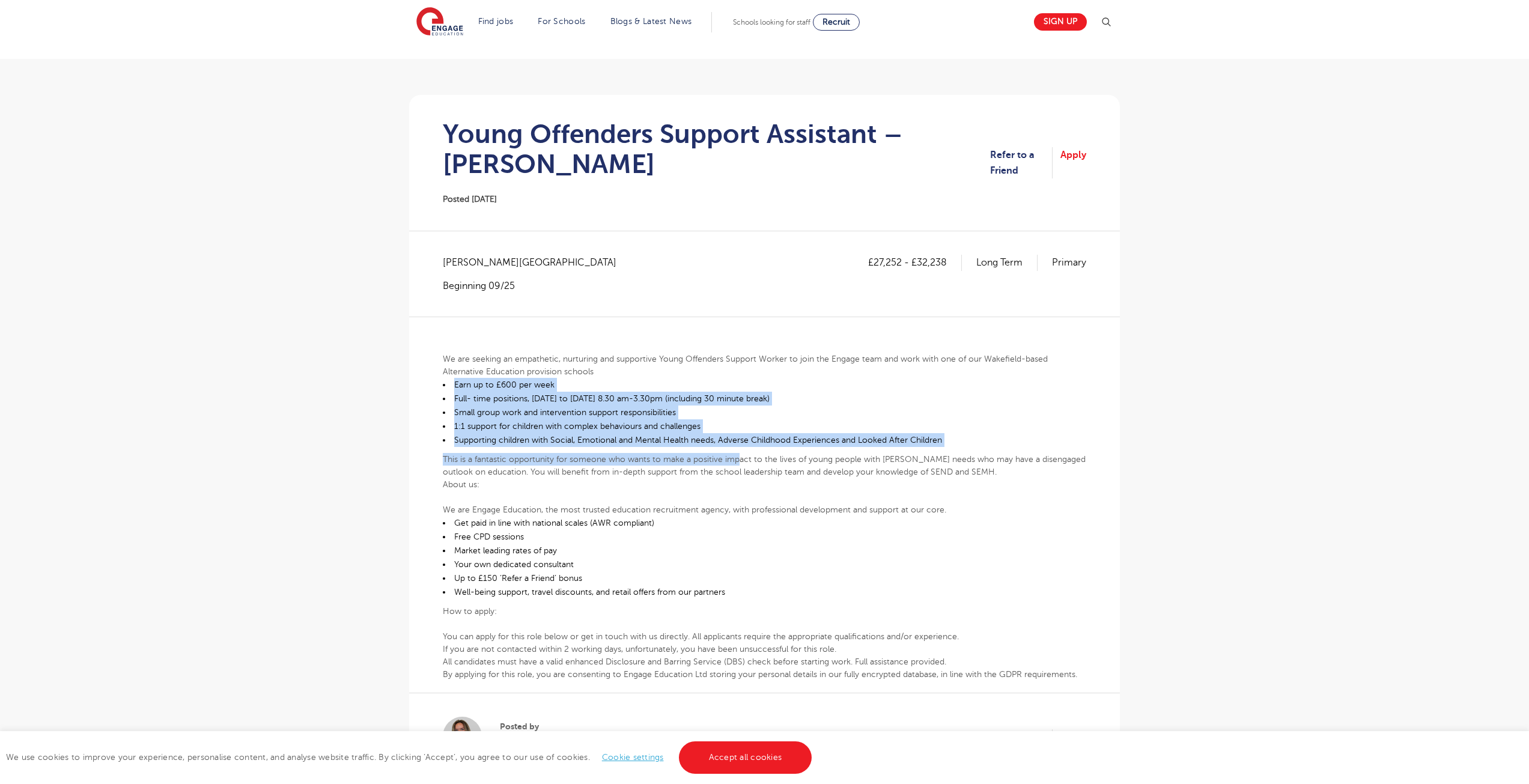
drag, startPoint x: 437, startPoint y: 383, endPoint x: 741, endPoint y: 448, distance: 310.9
click at [741, 448] on div "£27,252 - £32,238 Long Term Primary Wakefield - Wakefield Beginning 09/25 We ar…" at bounding box center [764, 523] width 692 height 536
click at [741, 448] on div "We are seeking an empathetic, nurturing and supportive Young Offenders Support …" at bounding box center [764, 498] width 643 height 364
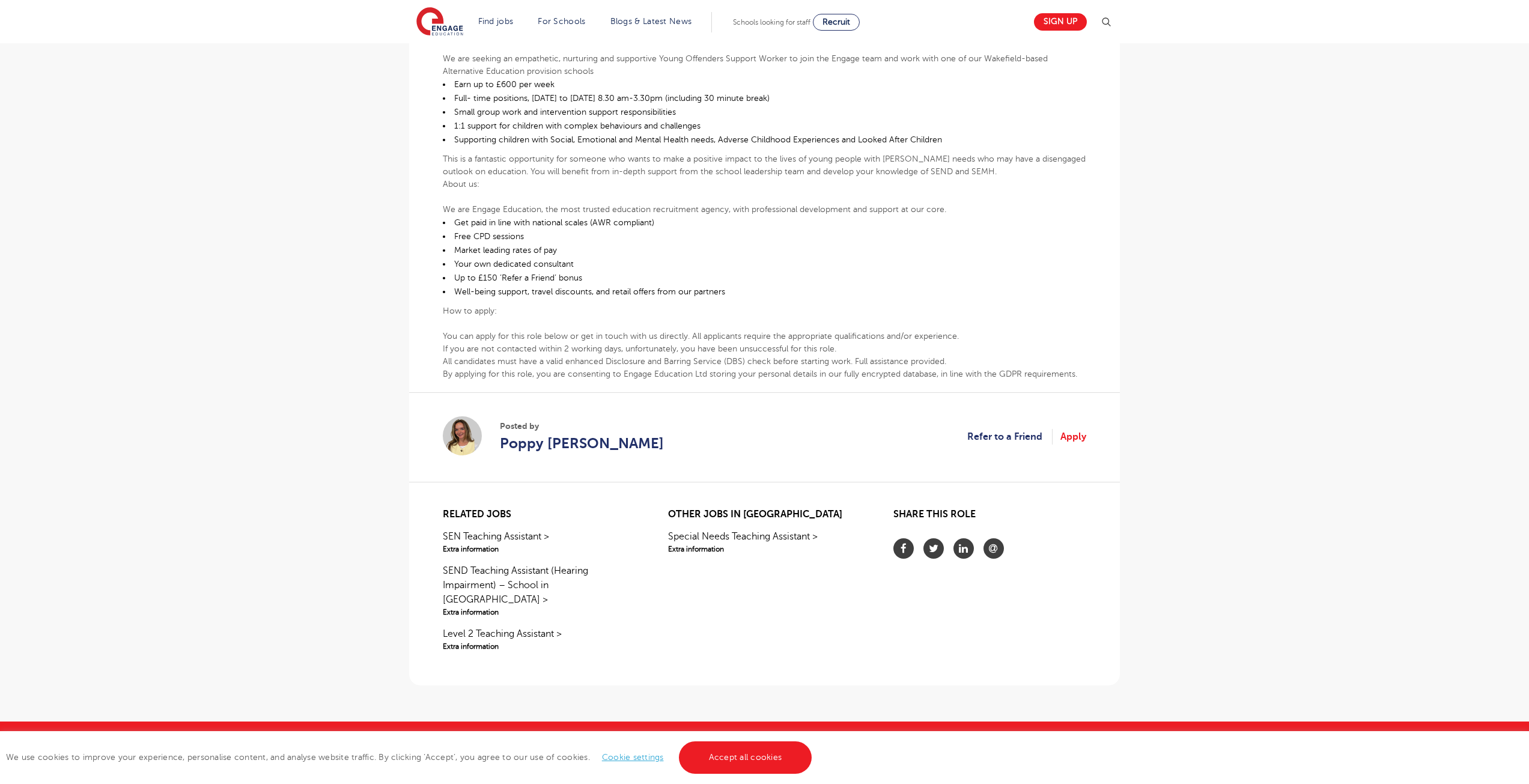
scroll to position [0, 0]
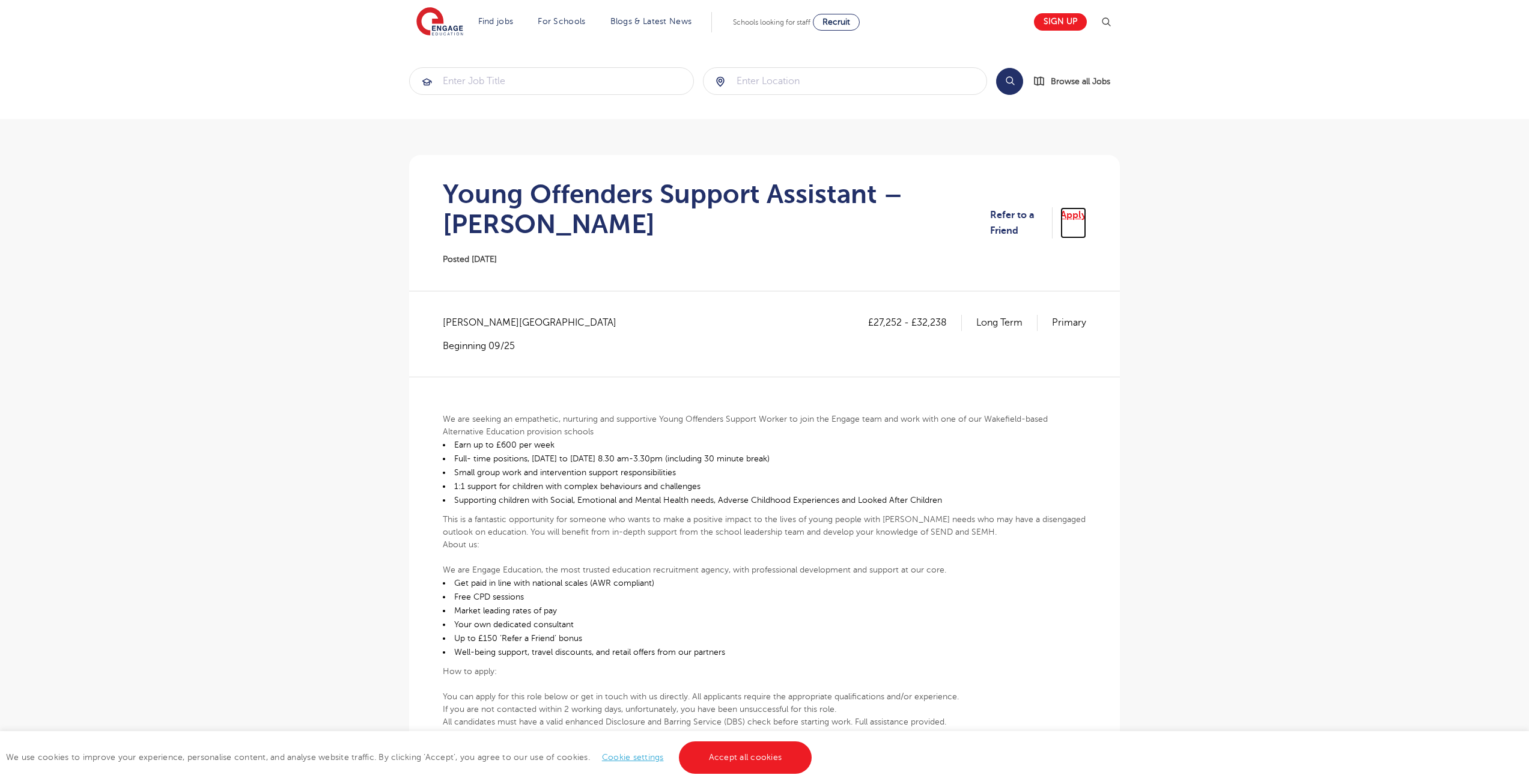
click at [1062, 217] on link "Apply" at bounding box center [1073, 223] width 26 height 32
